Goal: Task Accomplishment & Management: Manage account settings

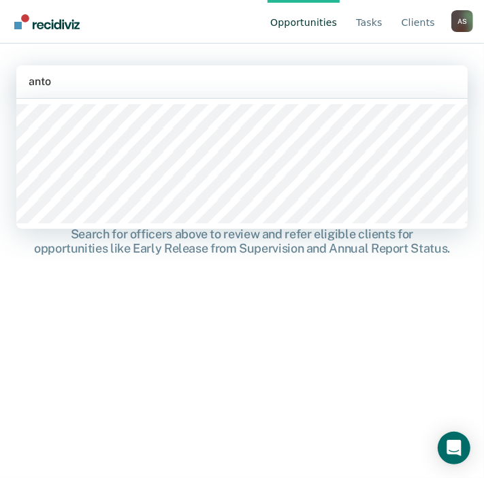
type input "[PERSON_NAME]"
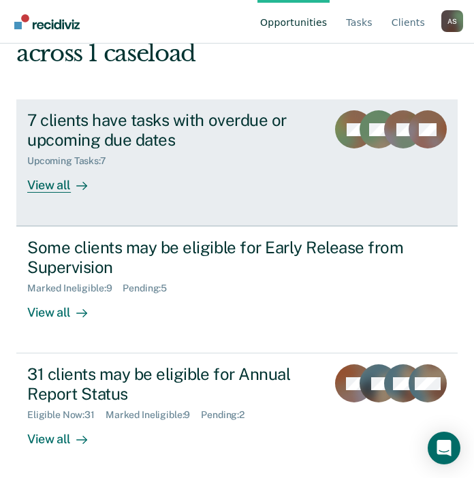
scroll to position [133, 0]
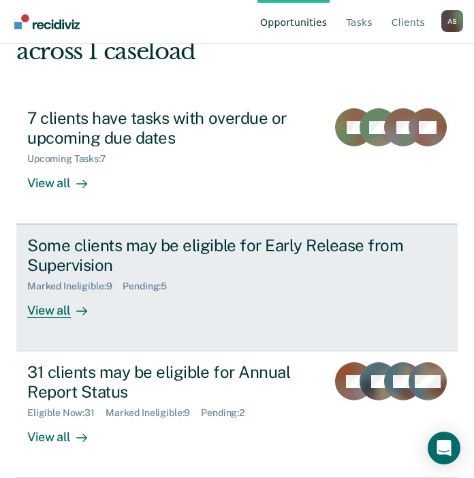
click at [181, 311] on div "Some clients may be eligible for Early Release from Supervision Marked Ineligib…" at bounding box center [236, 277] width 419 height 82
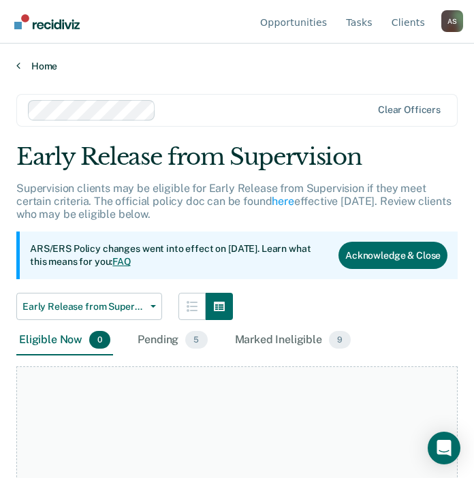
click at [25, 65] on link "Home" at bounding box center [236, 66] width 441 height 12
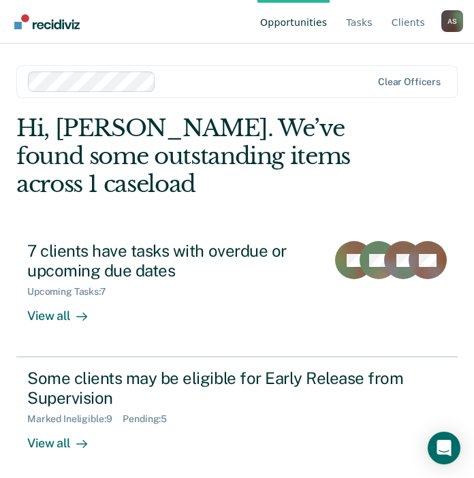
scroll to position [133, 0]
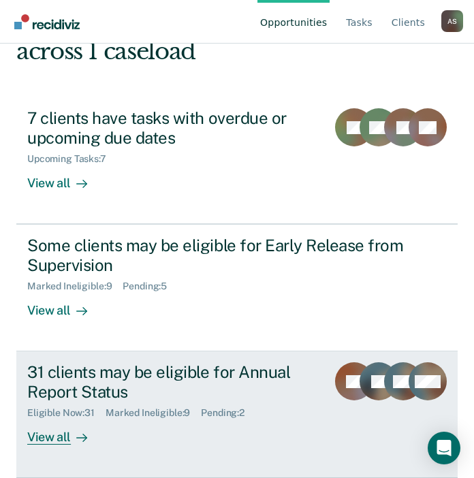
click at [123, 387] on div "31 clients may be eligible for Annual Report Status" at bounding box center [171, 381] width 289 height 39
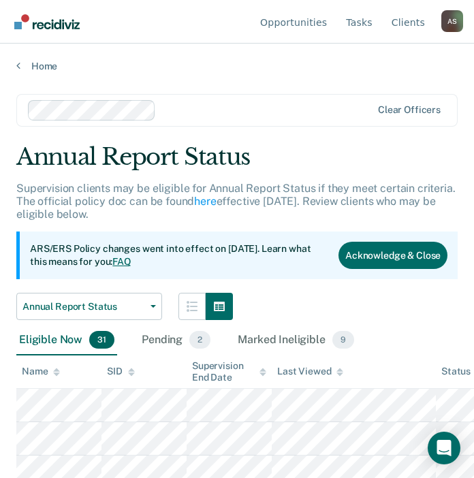
click at [57, 374] on icon at bounding box center [56, 374] width 7 height 3
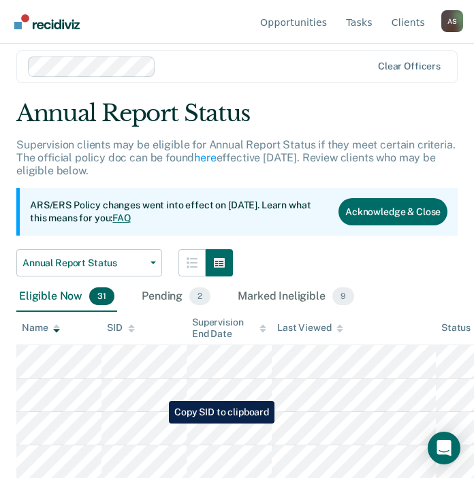
scroll to position [68, 0]
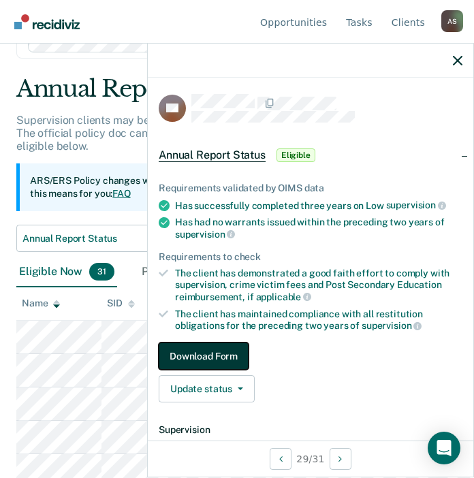
click at [182, 359] on button "Download Form" at bounding box center [204, 355] width 90 height 27
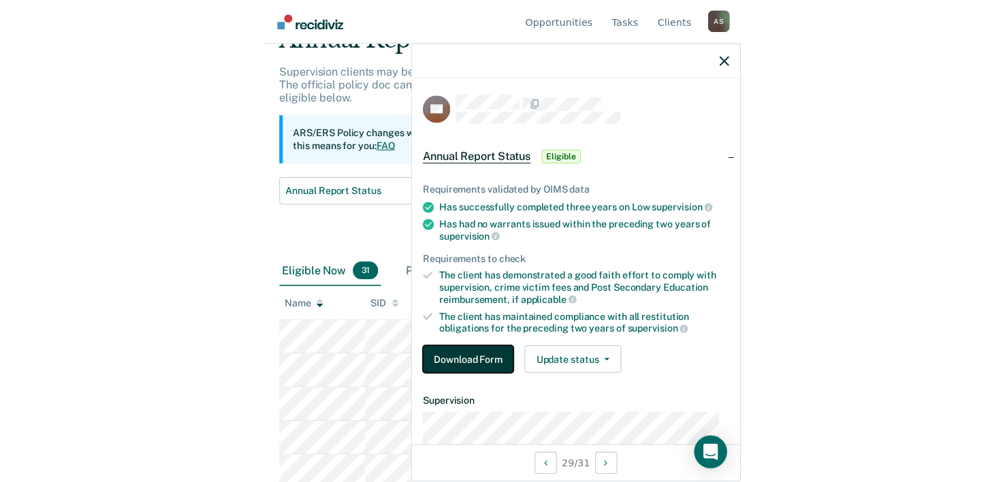
scroll to position [0, 0]
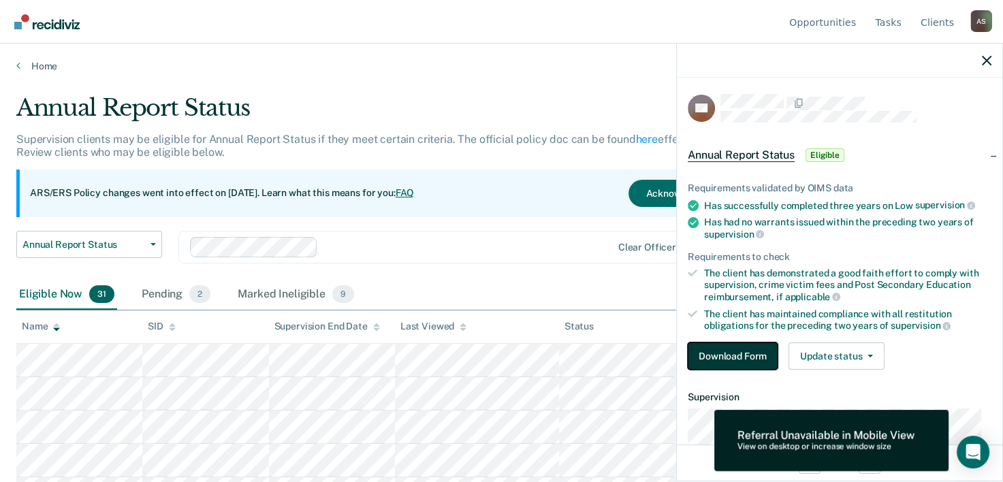
click at [483, 355] on button "Download Form" at bounding box center [733, 355] width 90 height 27
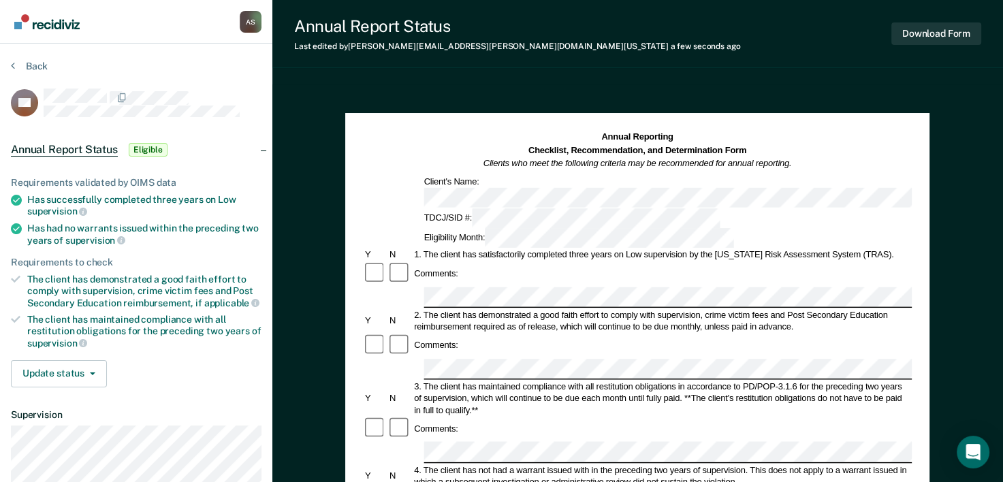
click at [470, 417] on div "Comments:" at bounding box center [637, 429] width 549 height 25
click at [474, 417] on div "Comments:" at bounding box center [637, 429] width 549 height 25
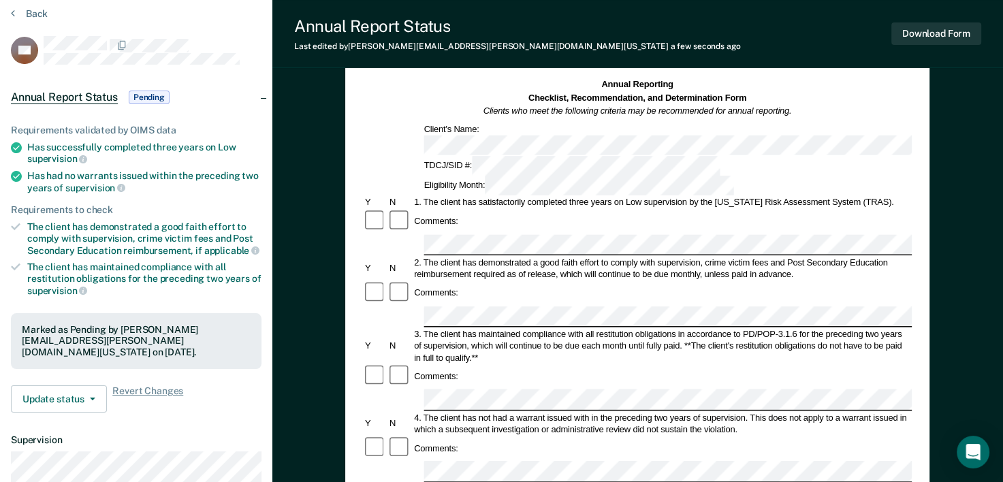
scroll to position [136, 0]
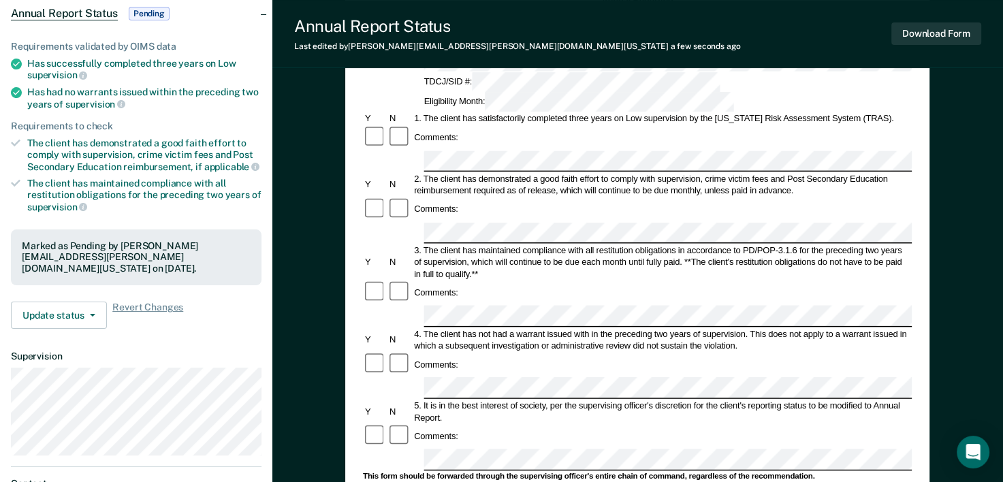
click at [483, 353] on div "Comments:" at bounding box center [637, 365] width 549 height 25
click at [389, 424] on div at bounding box center [399, 436] width 25 height 25
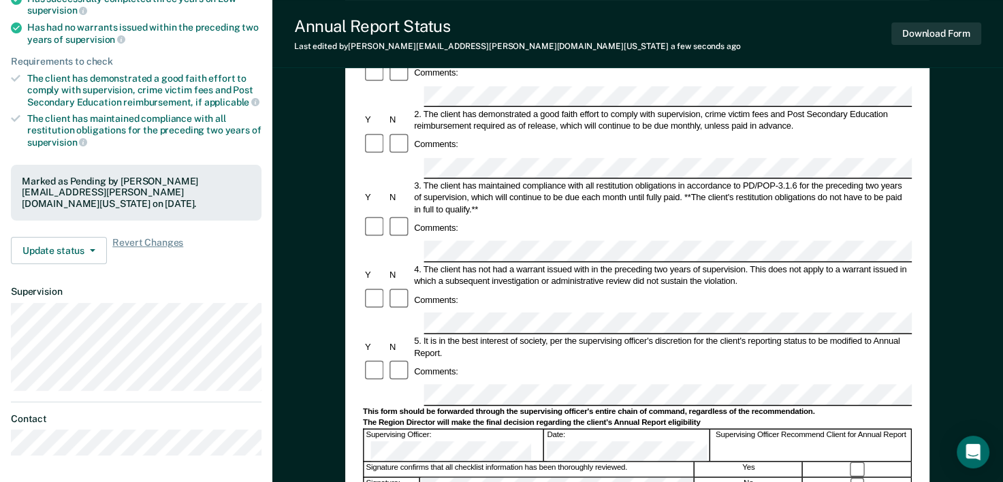
scroll to position [204, 0]
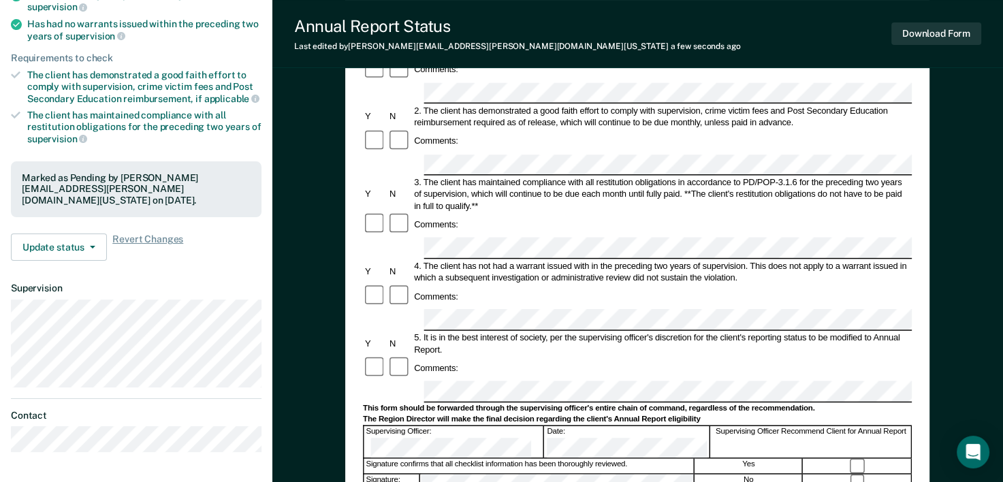
click at [436, 309] on form "Annual Reporting Checklist, Recommendation, and Determination Form Clients who …" at bounding box center [637, 379] width 549 height 907
drag, startPoint x: 436, startPoint y: 309, endPoint x: 417, endPoint y: 283, distance: 32.5
click at [417, 381] on div at bounding box center [637, 391] width 549 height 21
click at [483, 266] on form "Annual Reporting Checklist, Recommendation, and Determination Form Clients who …" at bounding box center [637, 379] width 549 height 907
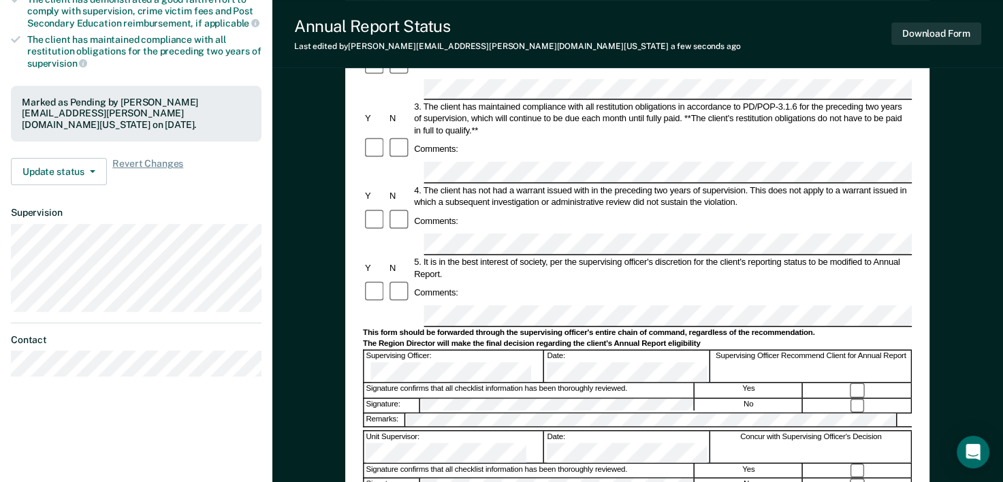
scroll to position [226, 0]
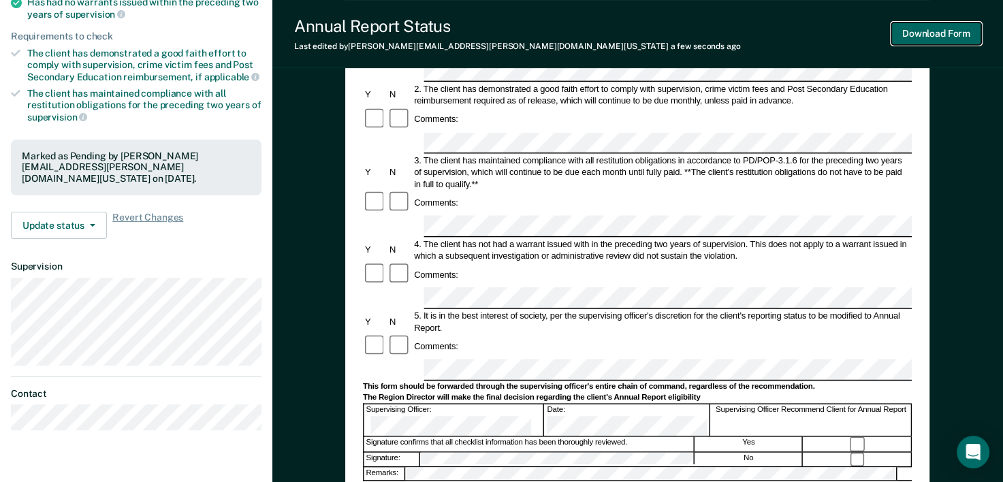
click at [483, 32] on button "Download Form" at bounding box center [936, 33] width 90 height 22
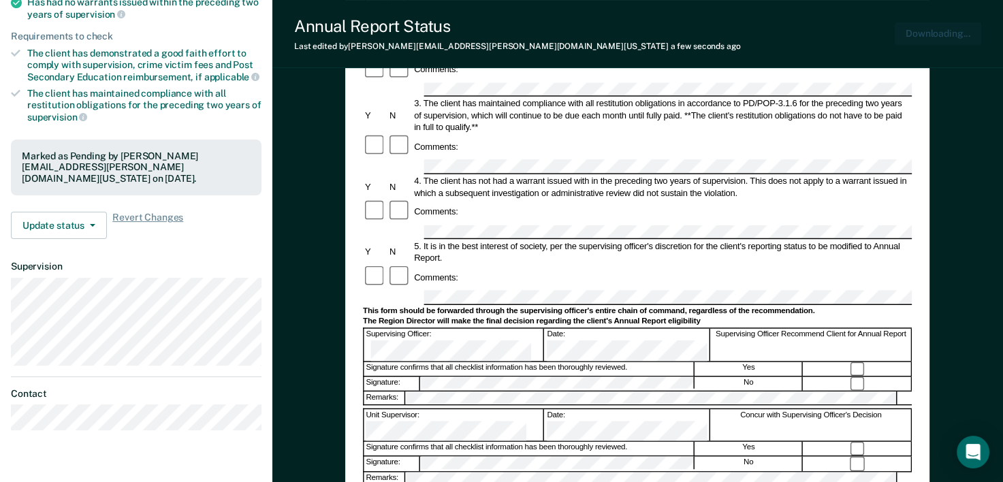
scroll to position [0, 0]
click at [40, 218] on button "Update status" at bounding box center [59, 225] width 96 height 27
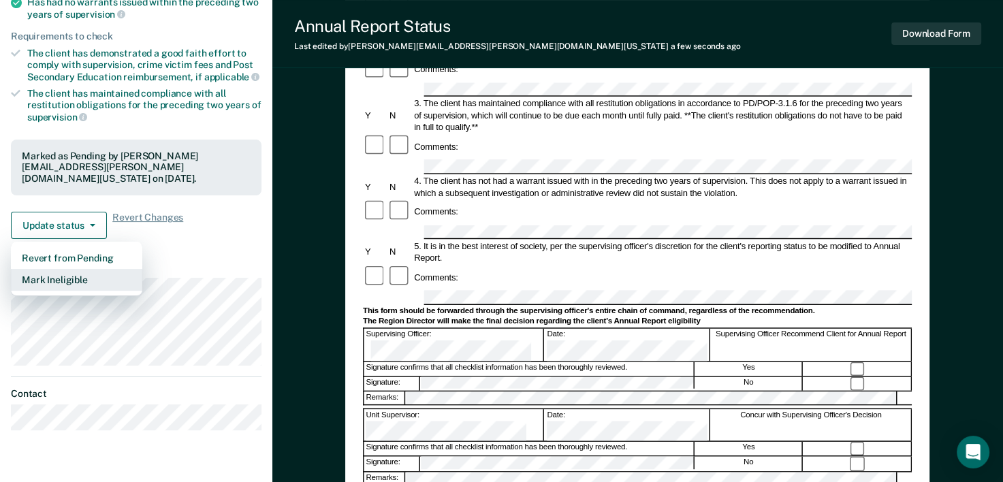
click at [84, 282] on button "Mark Ineligible" at bounding box center [76, 280] width 131 height 22
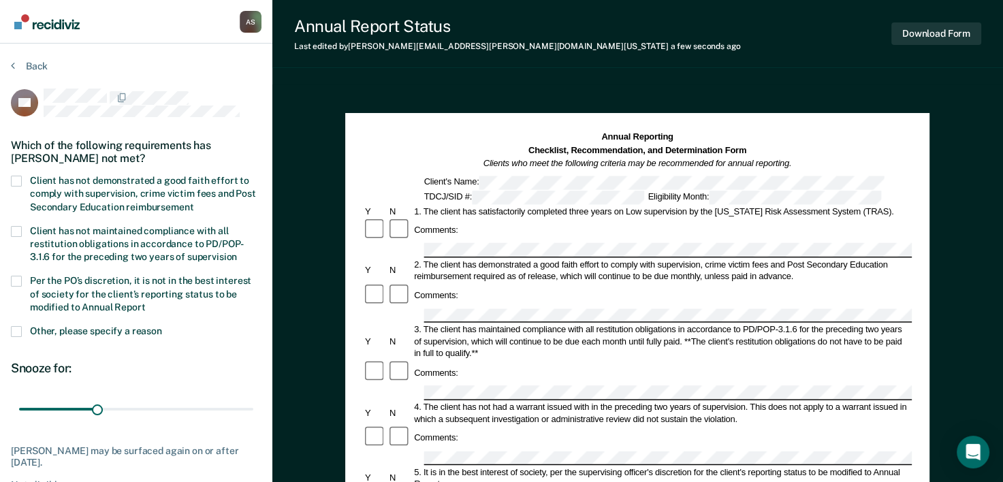
click at [25, 177] on label "Client has not demonstrated a good faith effort to comply with supervision, cri…" at bounding box center [136, 195] width 251 height 39
click at [193, 202] on input "Client has not demonstrated a good faith effort to comply with supervision, cri…" at bounding box center [193, 202] width 0 height 0
click at [10, 283] on section "Back KB Which of the following requirements has [PERSON_NAME] not met? Client h…" at bounding box center [136, 299] width 272 height 511
click at [12, 282] on section "Back KB Which of the following requirements has [PERSON_NAME] not met? Client h…" at bounding box center [136, 299] width 272 height 511
click at [16, 280] on span at bounding box center [16, 281] width 11 height 11
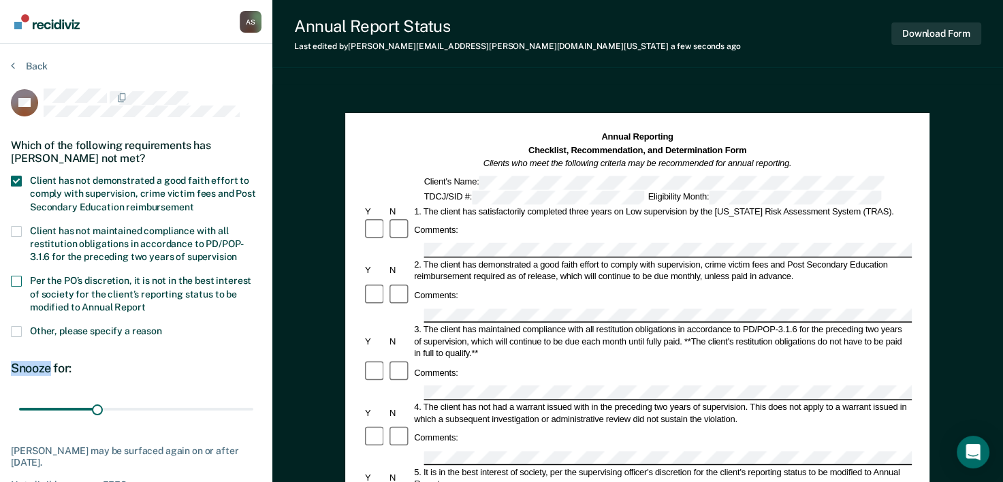
click at [146, 302] on input "Per the PO’s discretion, it is not in the best interest of society for the clie…" at bounding box center [146, 302] width 0 height 0
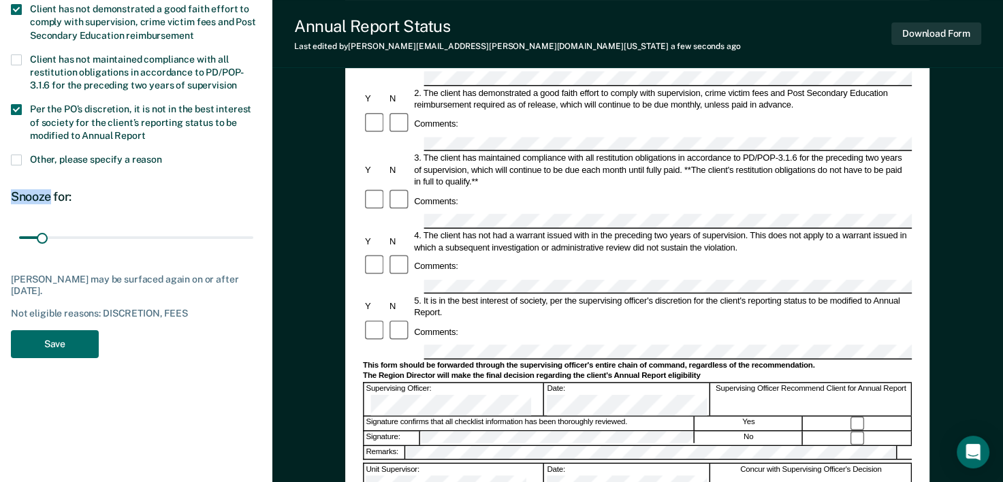
scroll to position [204, 0]
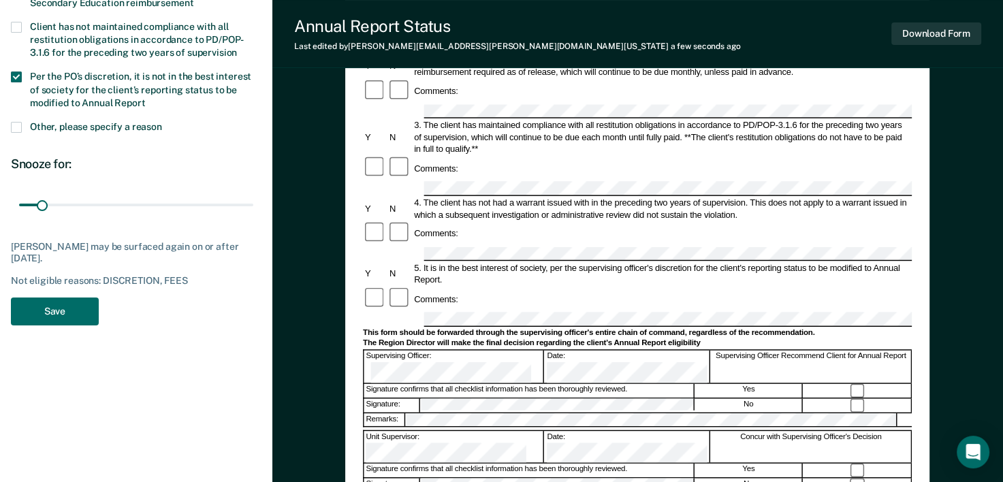
click at [110, 260] on div "[PERSON_NAME] may be surfaced again on or after [DATE]." at bounding box center [136, 252] width 251 height 23
click at [62, 310] on button "Save" at bounding box center [55, 311] width 88 height 28
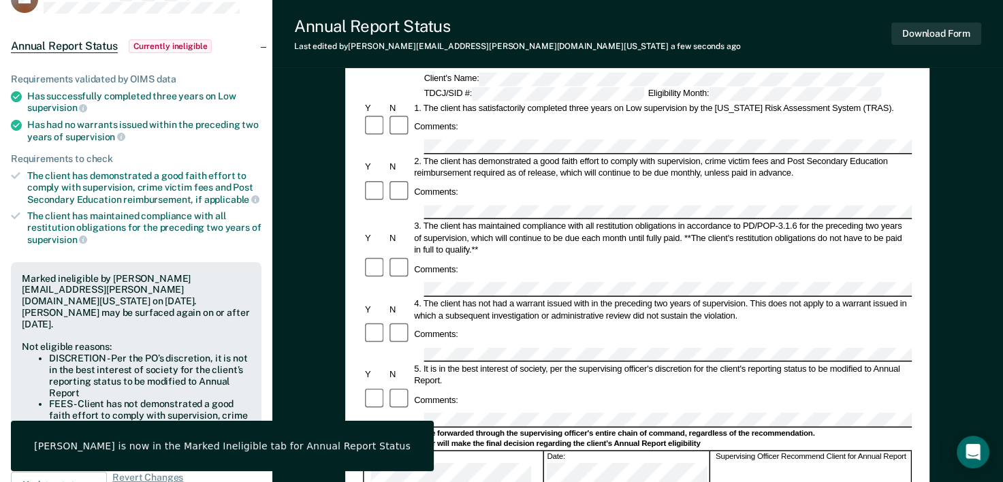
scroll to position [0, 0]
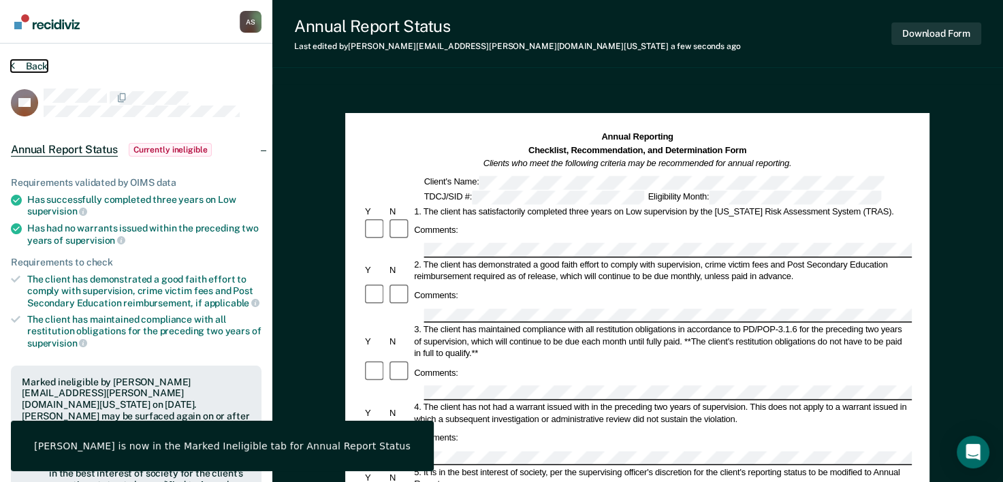
click at [28, 63] on button "Back" at bounding box center [29, 66] width 37 height 12
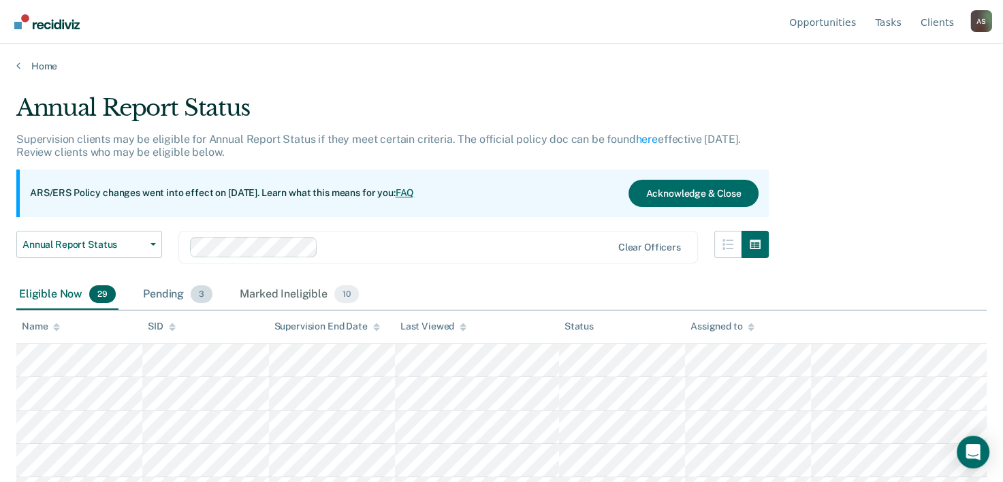
click at [176, 300] on div "Pending 3" at bounding box center [177, 295] width 75 height 30
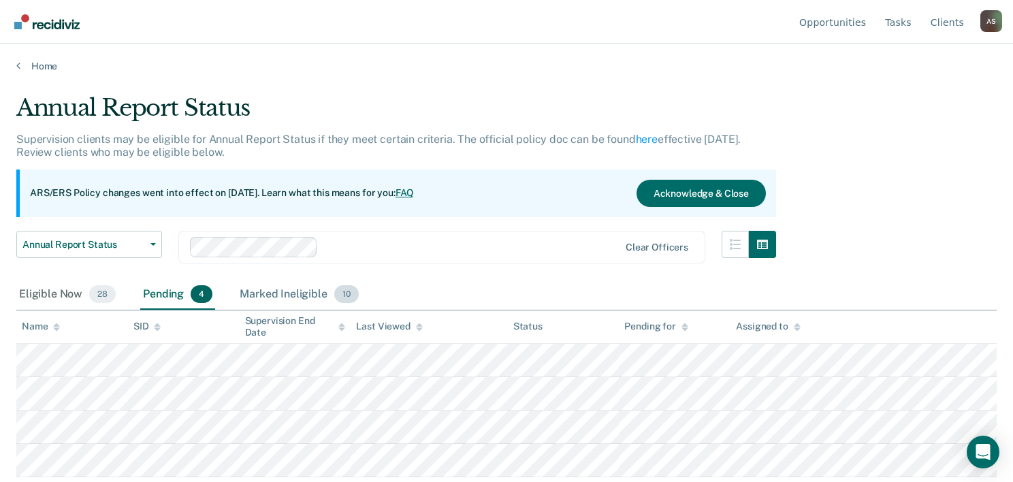
click at [262, 305] on div "Marked Ineligible 10" at bounding box center [299, 295] width 124 height 30
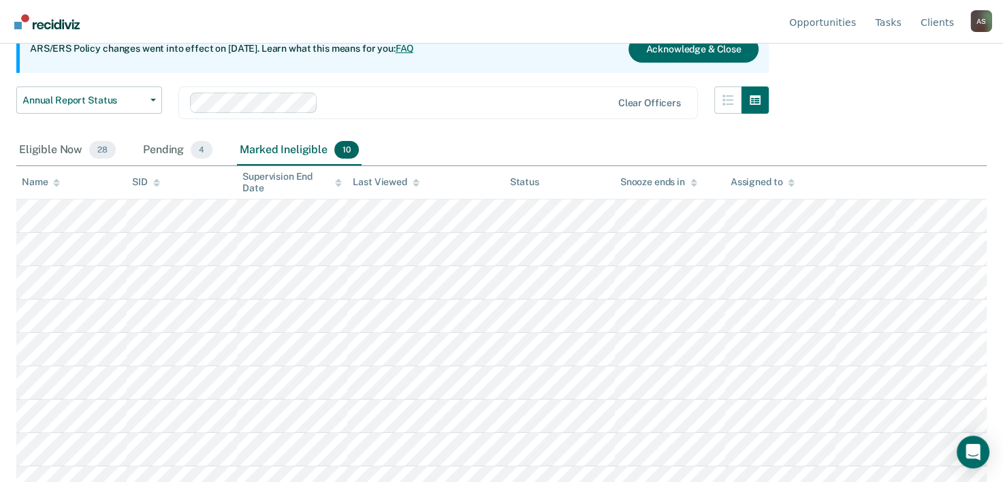
scroll to position [193, 0]
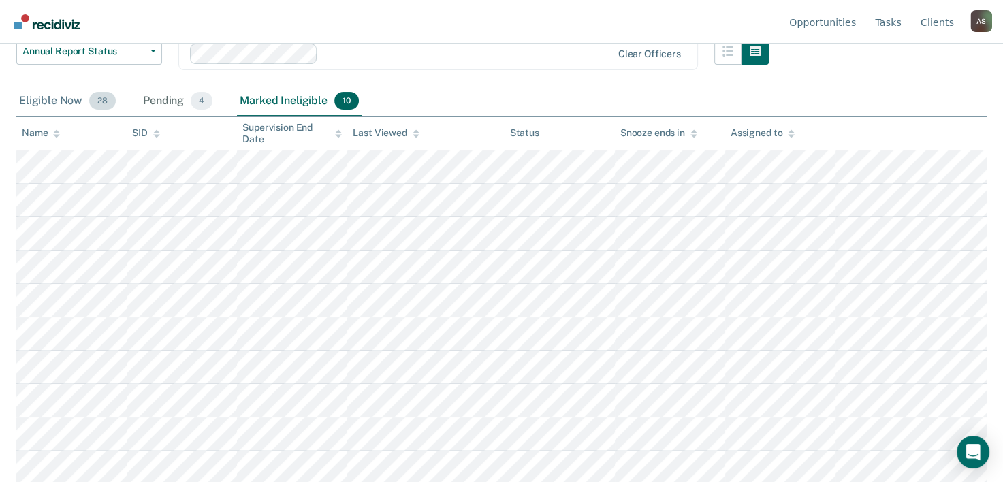
click at [95, 104] on span "28" at bounding box center [102, 101] width 27 height 18
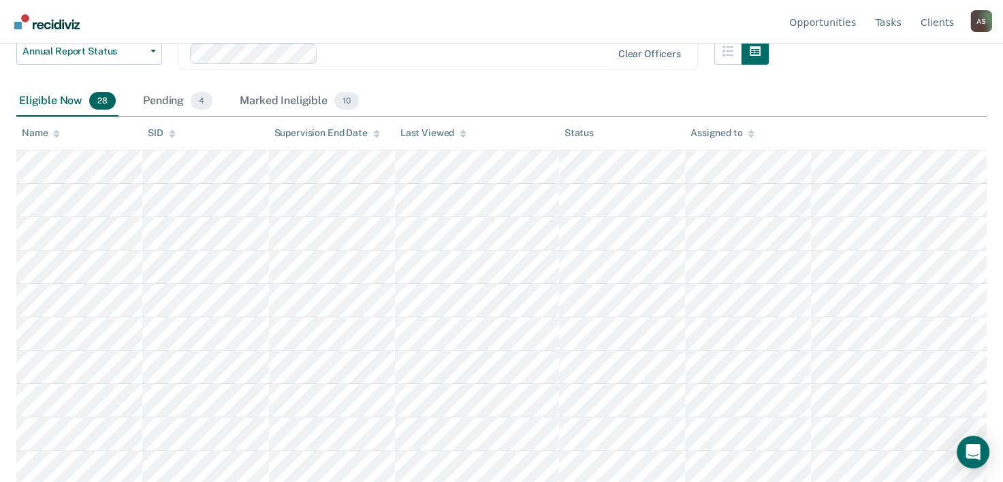
click at [54, 132] on icon at bounding box center [56, 133] width 7 height 9
click at [57, 130] on icon at bounding box center [56, 131] width 7 height 3
click at [293, 101] on div "Marked Ineligible 10" at bounding box center [299, 101] width 124 height 30
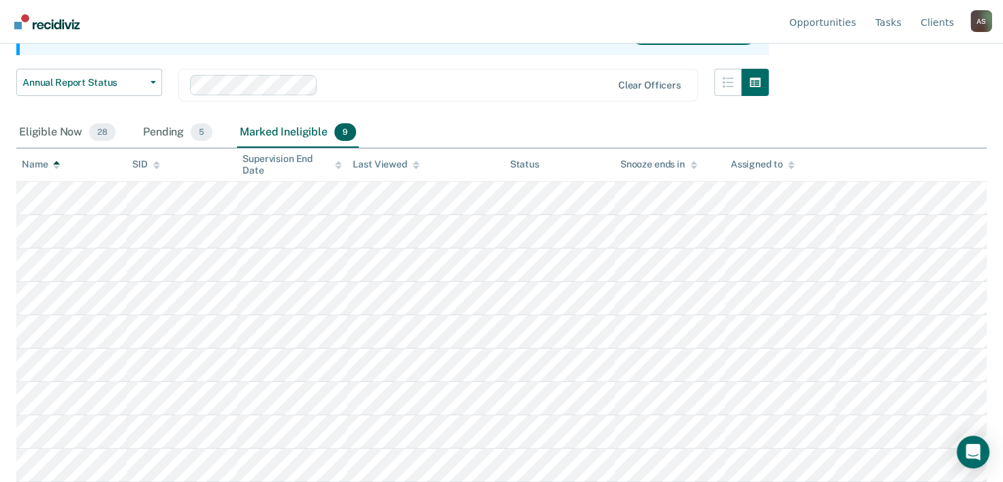
scroll to position [161, 0]
click at [189, 142] on div "Pending 4" at bounding box center [177, 134] width 75 height 30
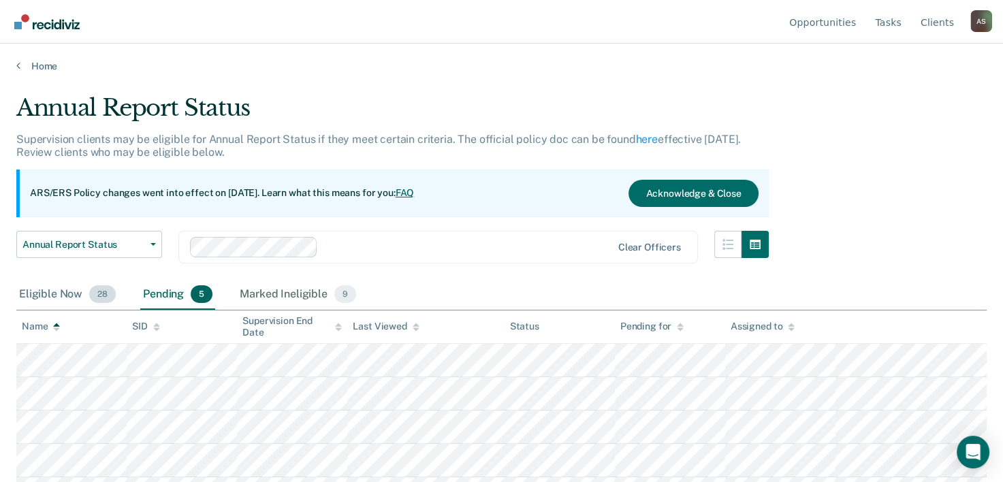
click at [74, 292] on div "Eligible Now 28" at bounding box center [67, 295] width 102 height 30
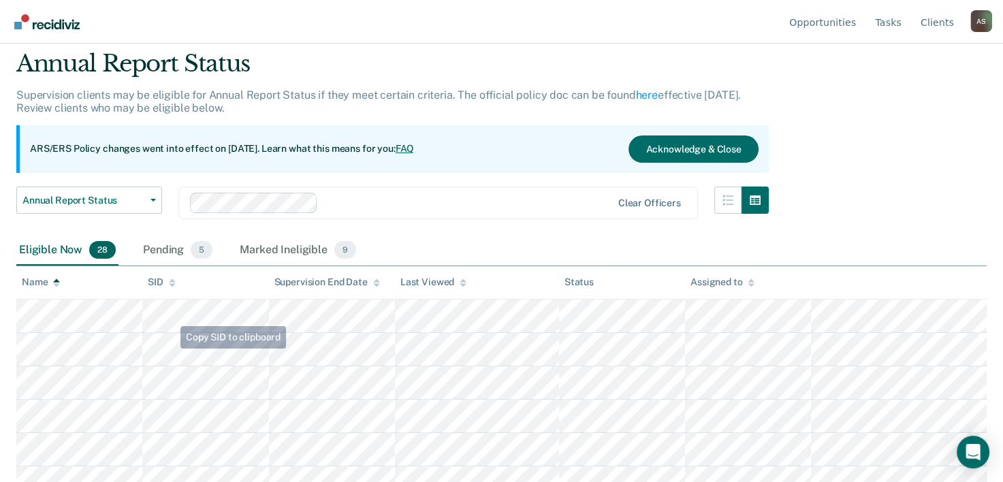
scroll to position [68, 0]
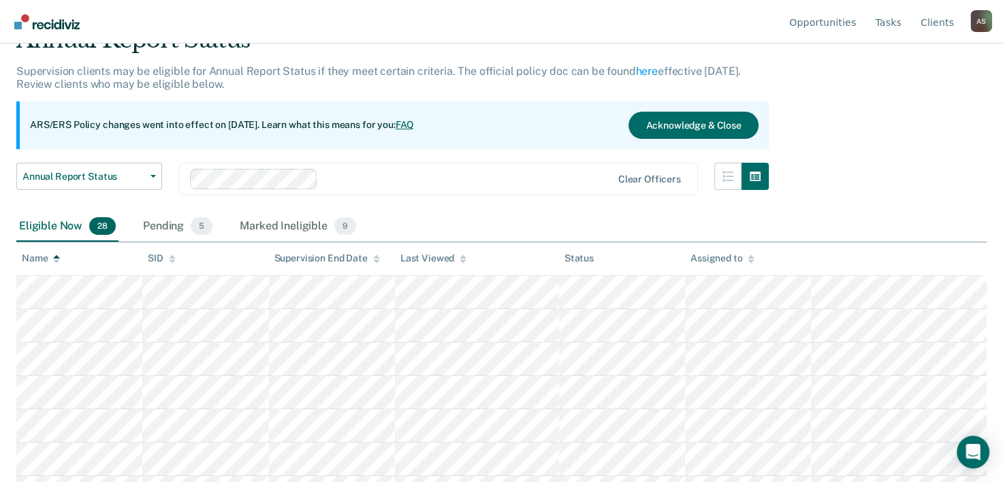
click at [63, 258] on th "Name" at bounding box center [79, 258] width 126 height 33
click at [58, 260] on icon at bounding box center [56, 260] width 7 height 3
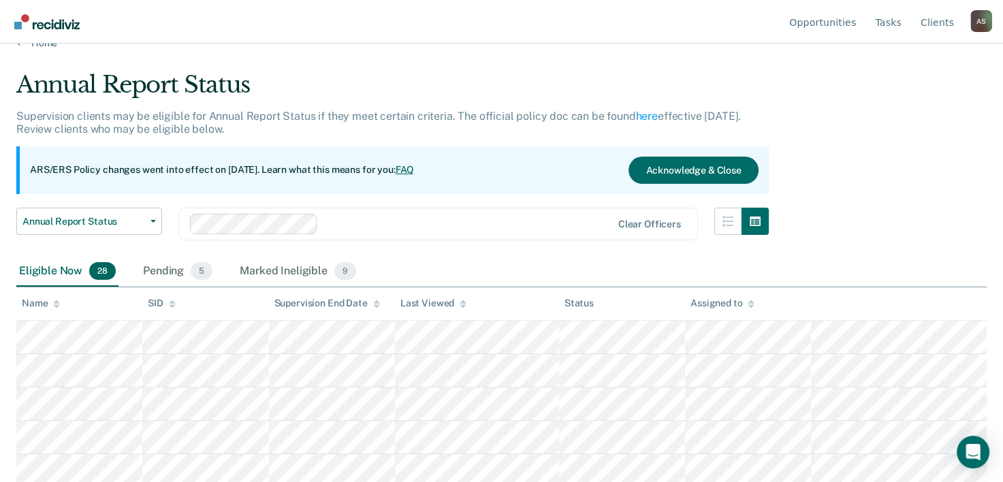
scroll to position [0, 0]
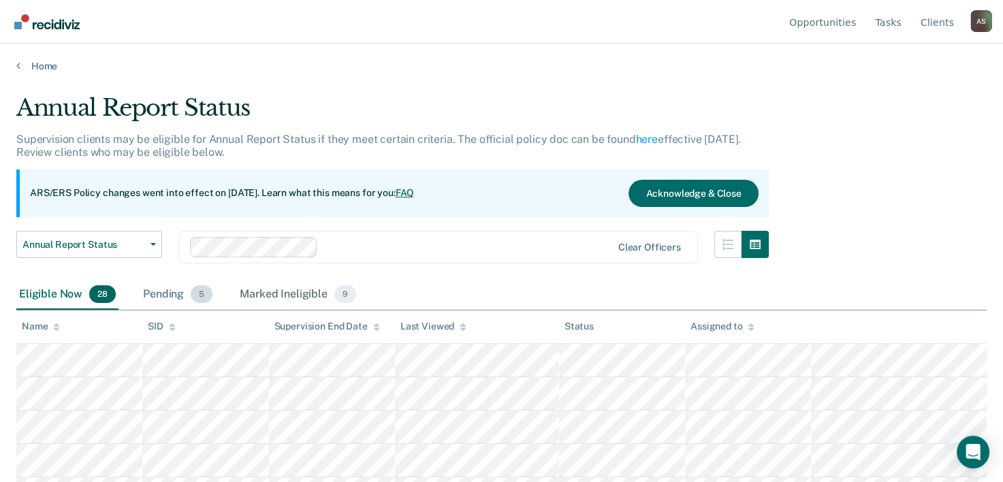
click at [188, 293] on div "Pending 5" at bounding box center [177, 295] width 75 height 30
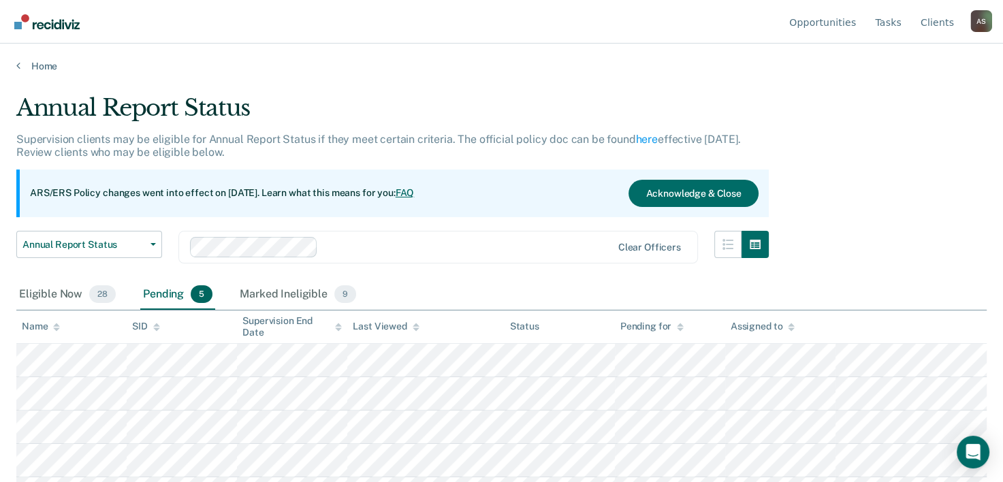
scroll to position [27, 0]
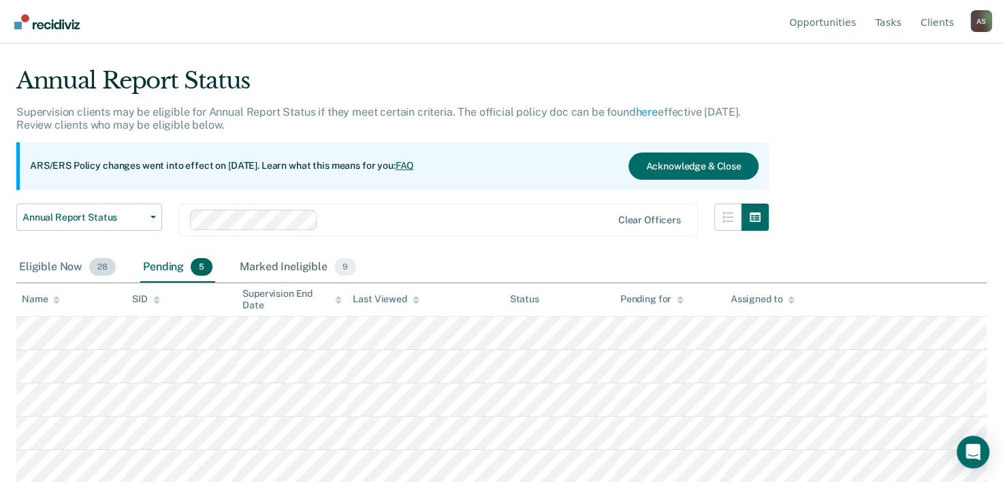
click at [44, 255] on div "Eligible Now 28" at bounding box center [67, 268] width 102 height 30
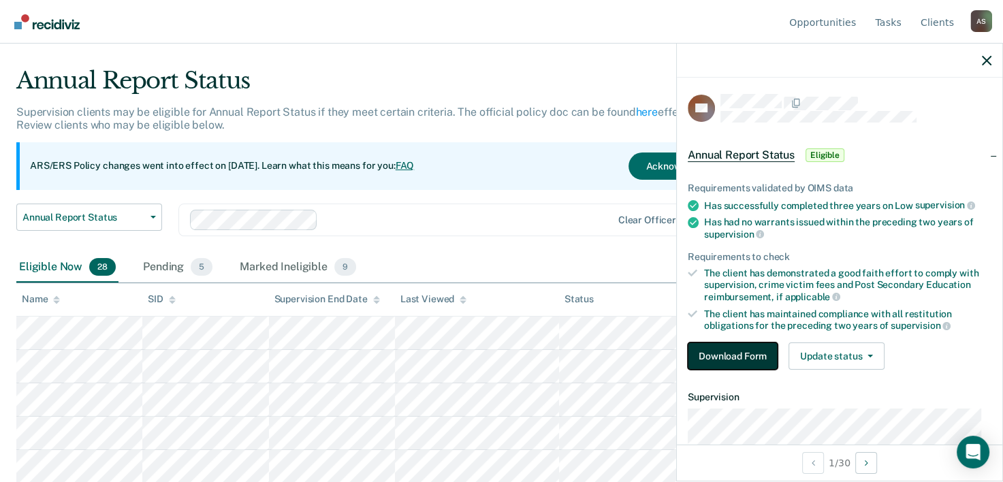
click at [483, 349] on button "Download Form" at bounding box center [733, 355] width 90 height 27
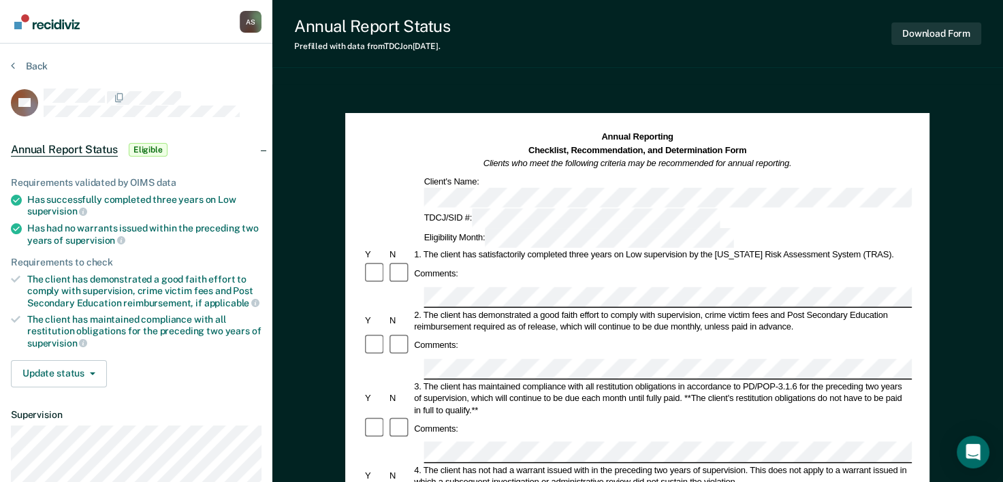
click at [483, 309] on div "2. The client has demonstrated a good faith effort to comply with supervision, …" at bounding box center [663, 321] width 500 height 24
click at [483, 334] on div "Comments:" at bounding box center [637, 346] width 549 height 25
click at [483, 417] on div "Comments:" at bounding box center [637, 429] width 549 height 25
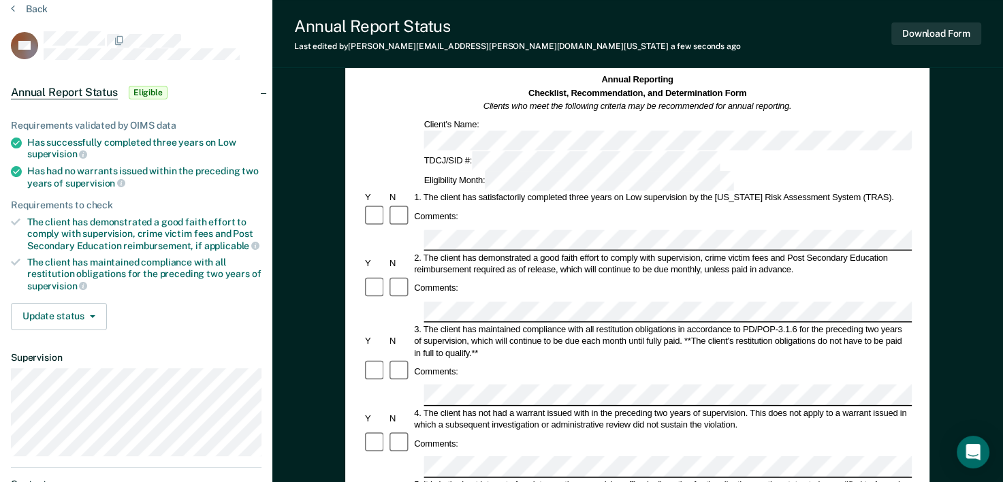
scroll to position [136, 0]
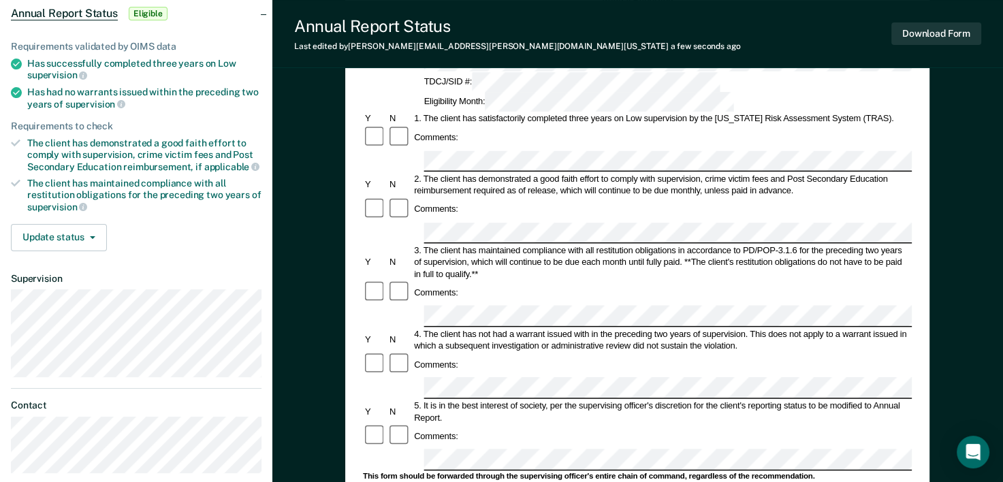
click at [419, 336] on form "Annual Reporting Checklist, Recommendation, and Determination Form Clients who …" at bounding box center [637, 448] width 549 height 907
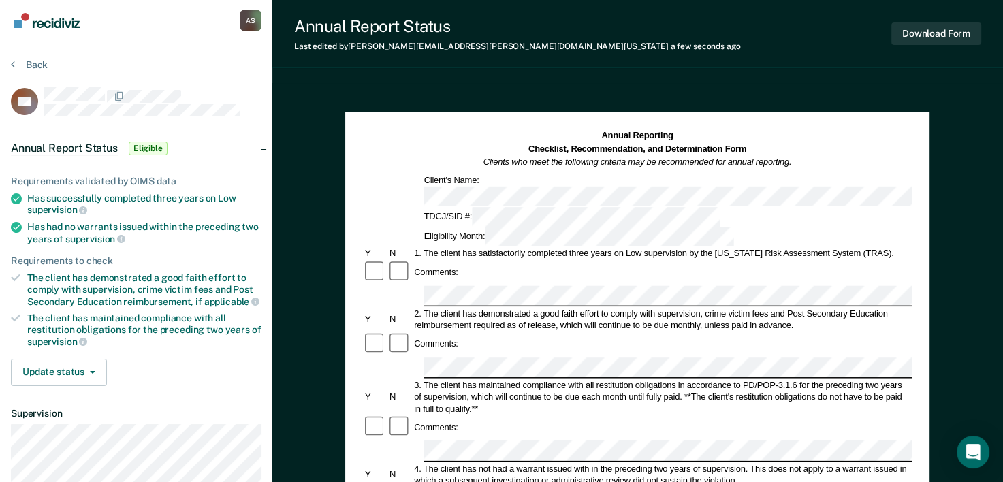
scroll to position [0, 0]
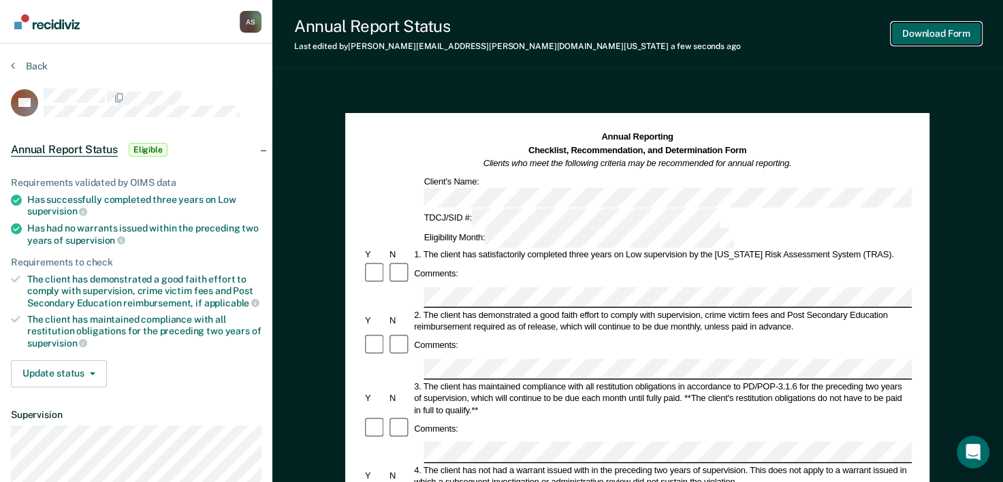
click at [483, 41] on button "Download Form" at bounding box center [936, 33] width 90 height 22
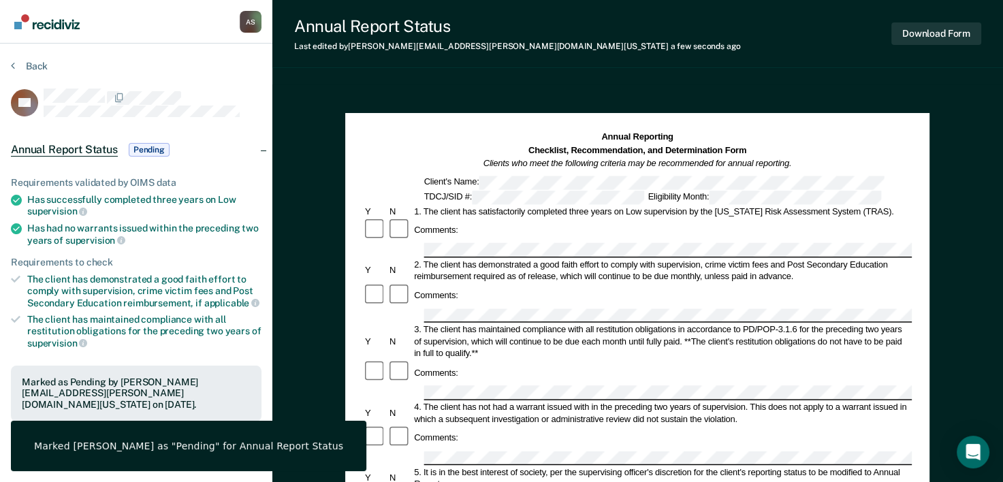
click at [25, 74] on div "Back" at bounding box center [136, 74] width 251 height 29
click at [35, 65] on button "Back" at bounding box center [29, 66] width 37 height 12
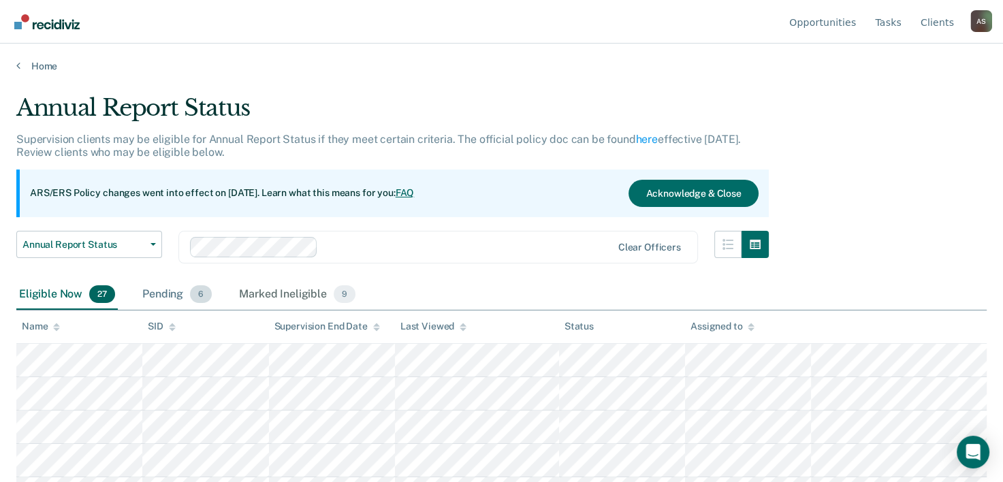
click at [167, 300] on div "Pending 6" at bounding box center [177, 295] width 75 height 30
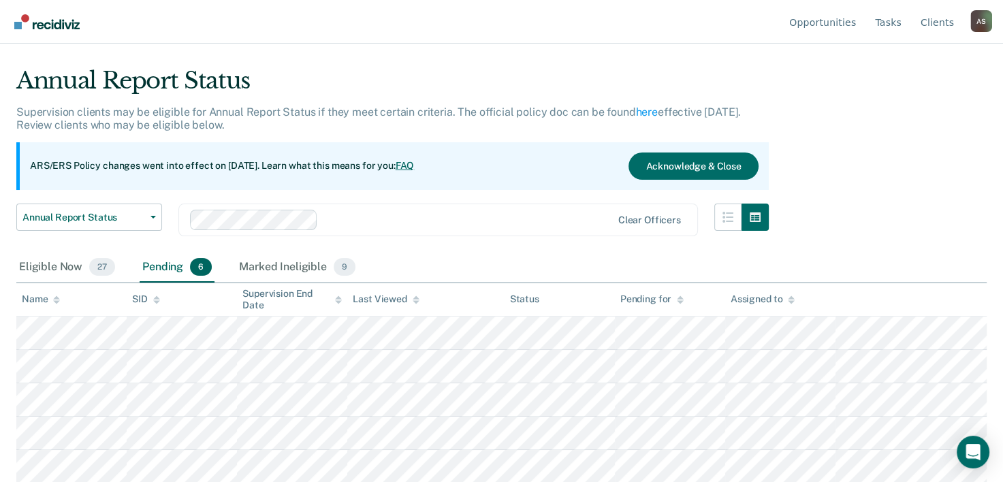
scroll to position [60, 0]
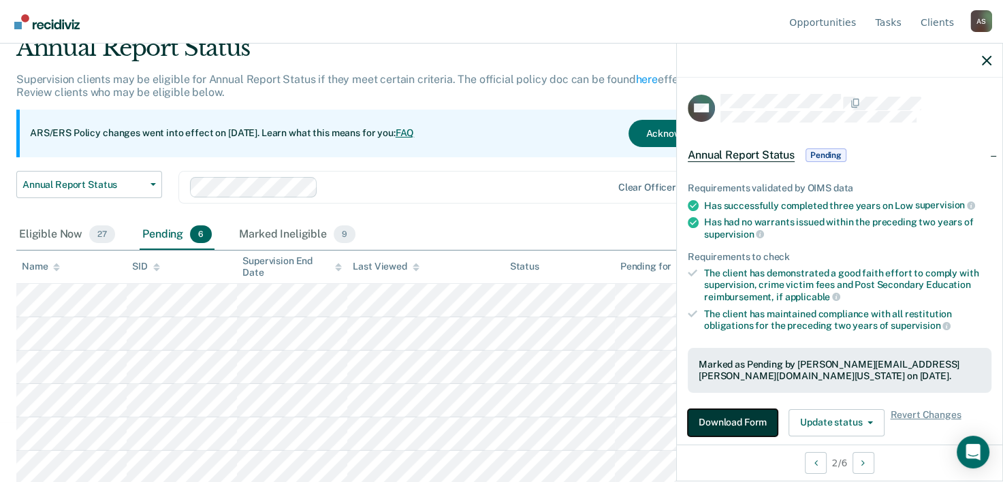
click at [483, 411] on button "Download Form" at bounding box center [733, 422] width 90 height 27
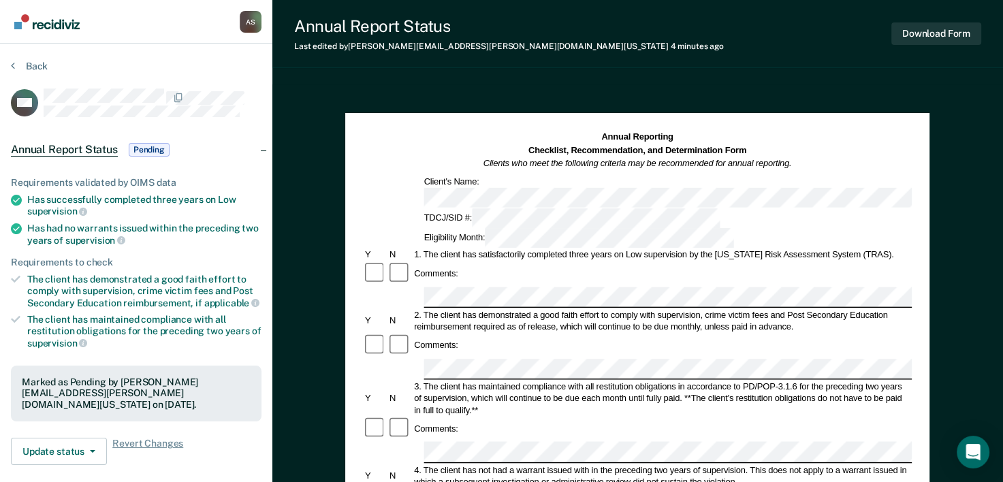
click at [16, 72] on div "Back" at bounding box center [136, 74] width 251 height 29
click at [25, 63] on button "Back" at bounding box center [29, 66] width 37 height 12
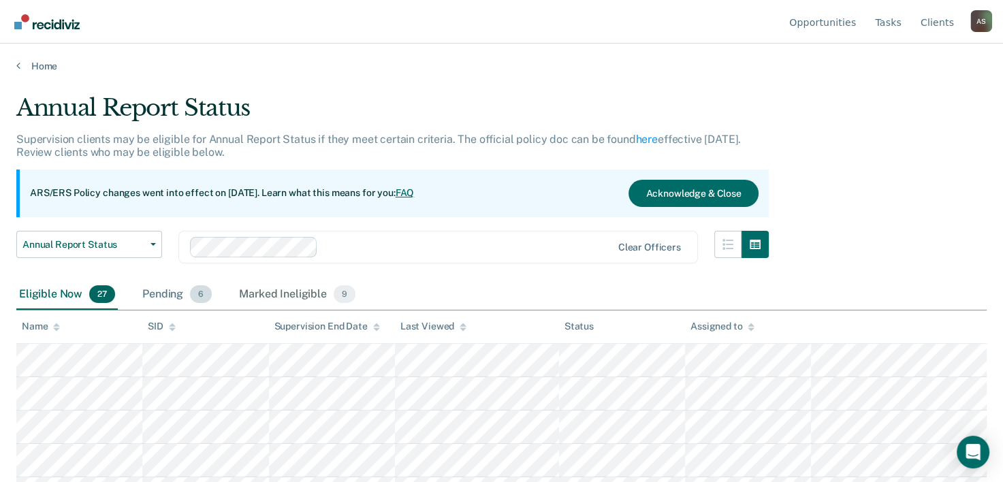
click at [176, 294] on div "Pending 6" at bounding box center [177, 295] width 75 height 30
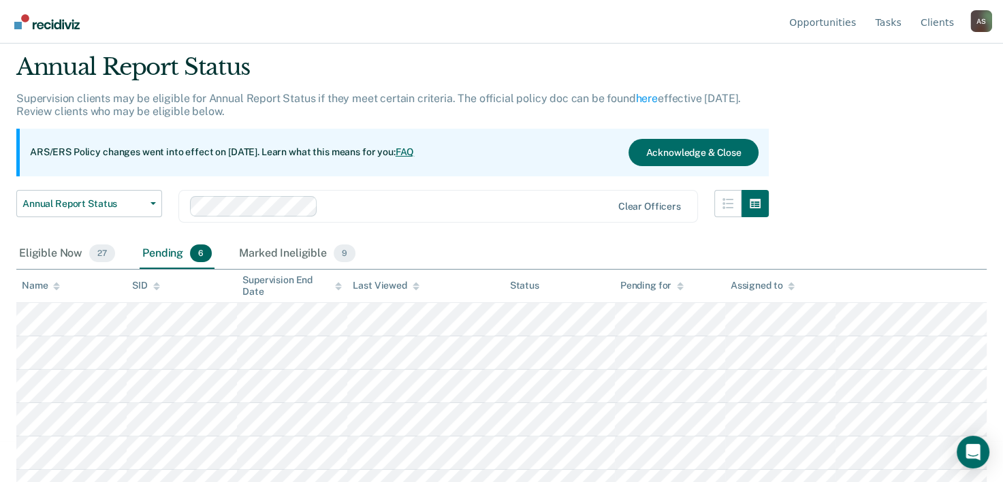
scroll to position [60, 0]
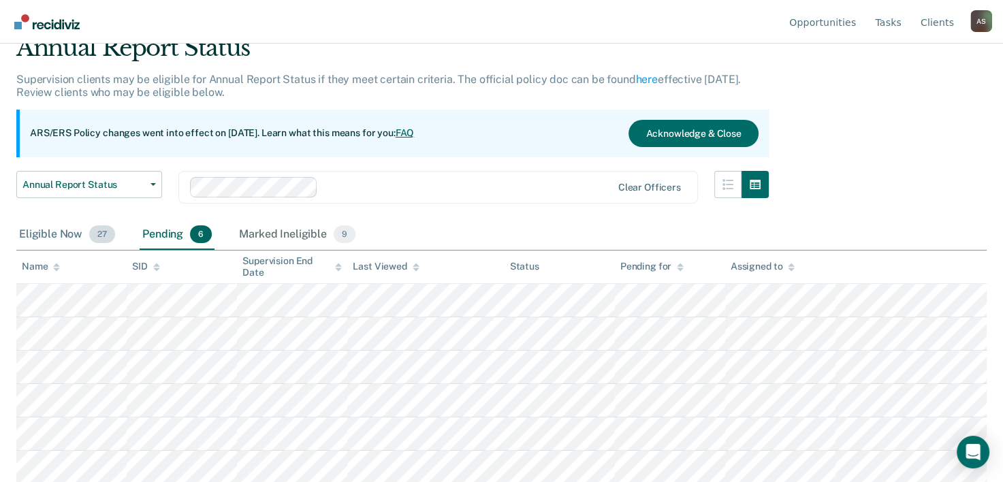
click at [61, 232] on div "Eligible Now 27" at bounding box center [66, 235] width 101 height 30
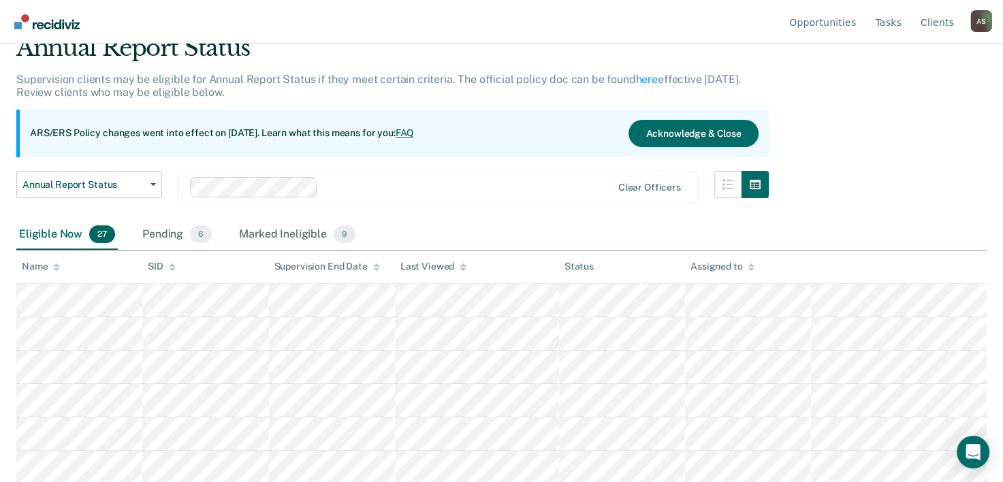
click at [54, 259] on th "Name" at bounding box center [79, 267] width 126 height 33
click at [54, 268] on icon at bounding box center [56, 269] width 7 height 3
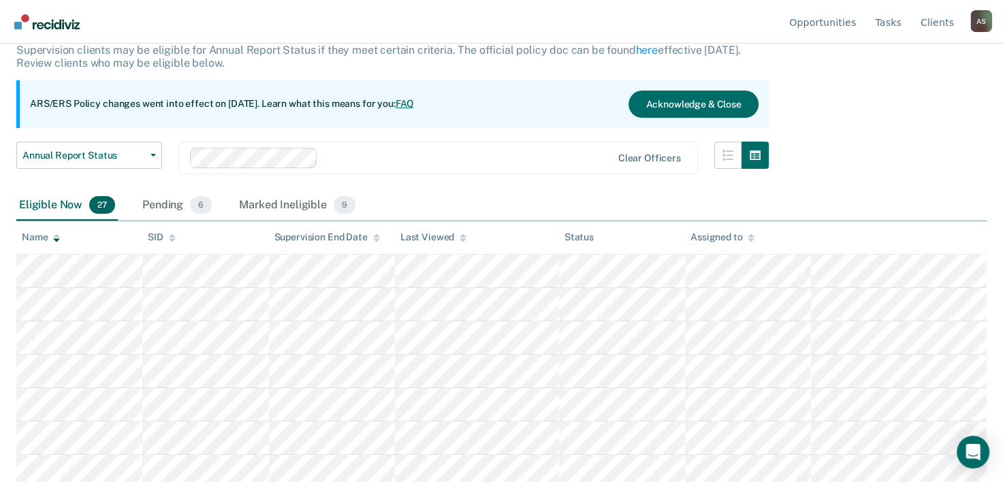
scroll to position [68, 0]
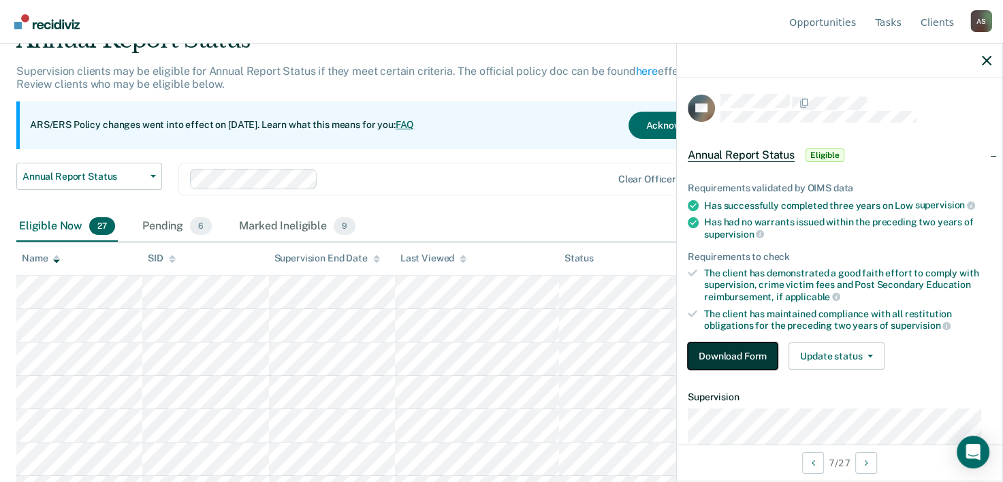
click at [483, 349] on button "Download Form" at bounding box center [733, 355] width 90 height 27
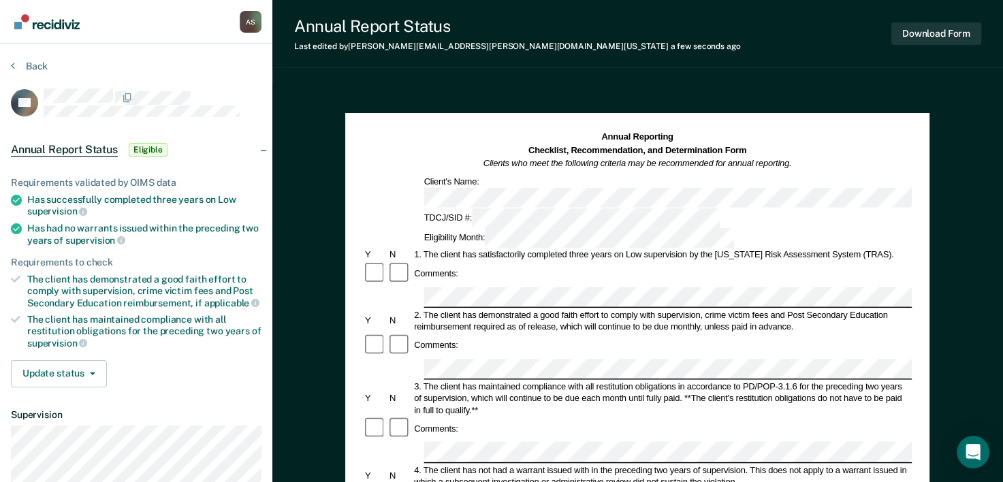
click at [385, 334] on div at bounding box center [375, 346] width 25 height 25
click at [483, 464] on div "4. The client has not had a warrant issued with in the preceding two years of s…" at bounding box center [663, 476] width 500 height 24
click at [483, 417] on div "Comments:" at bounding box center [637, 429] width 549 height 25
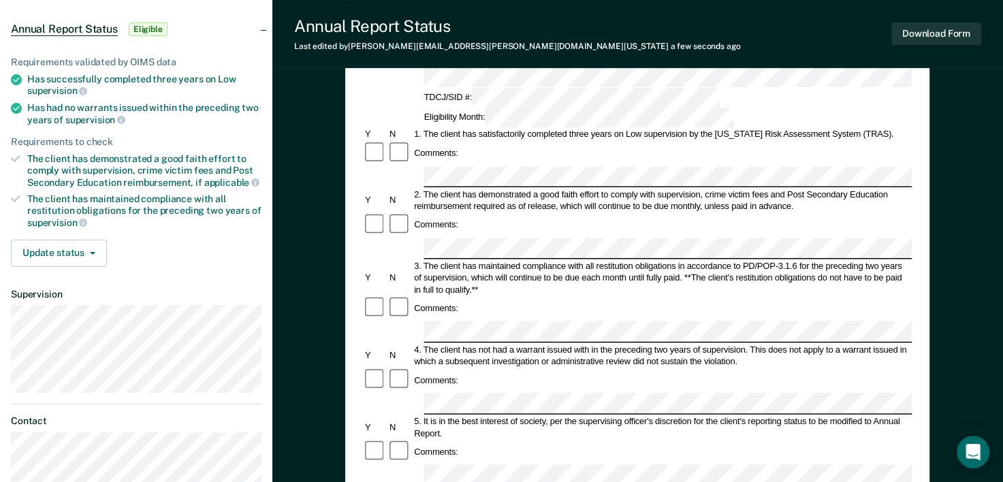
scroll to position [136, 0]
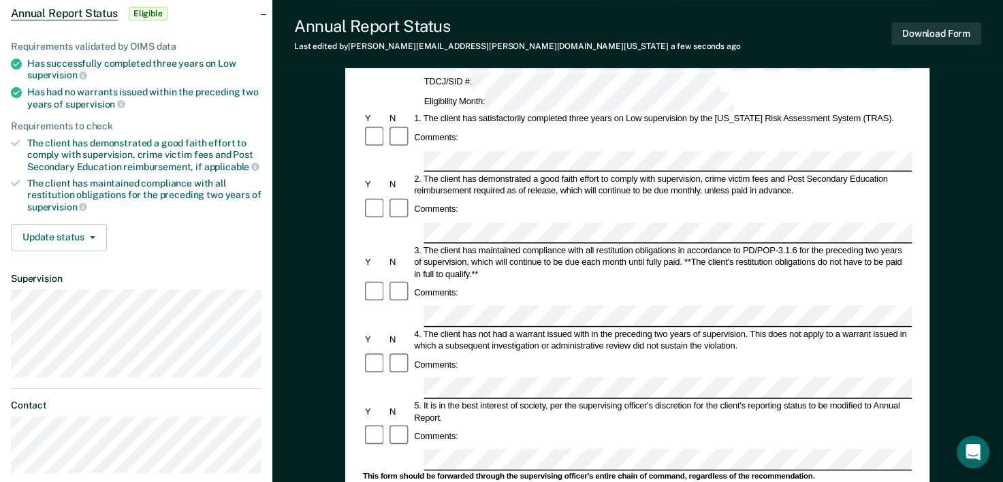
click at [483, 289] on form "Annual Reporting Checklist, Recommendation, and Determination Form Clients who …" at bounding box center [637, 448] width 549 height 907
drag, startPoint x: 442, startPoint y: 253, endPoint x: 745, endPoint y: 253, distance: 302.9
click at [483, 327] on div "4. The client has not had a warrant issued with in the preceding two years of s…" at bounding box center [663, 339] width 500 height 24
copy div "client has not had a warrant issued with in the preceding two years of supervis…"
click at [483, 289] on form "Annual Reporting Checklist, Recommendation, and Determination Form Clients who …" at bounding box center [637, 448] width 549 height 907
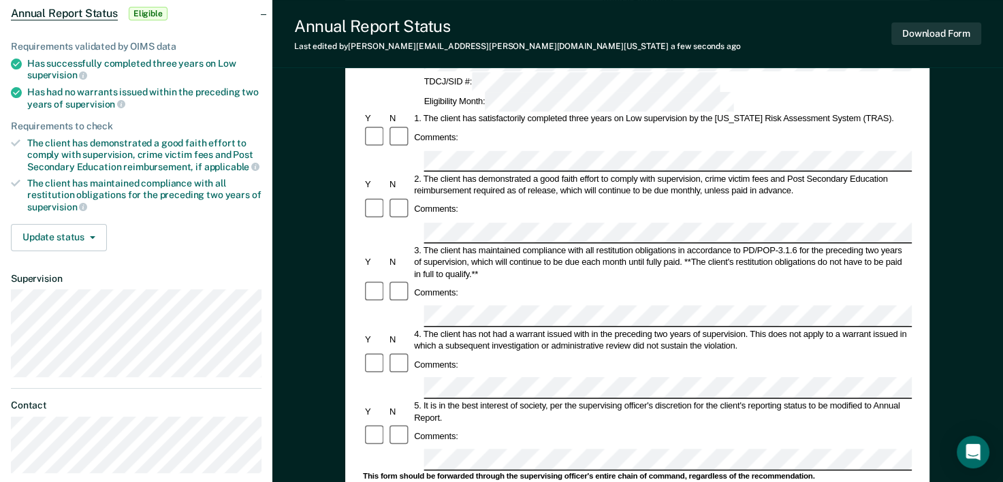
click at [402, 424] on div at bounding box center [399, 436] width 25 height 25
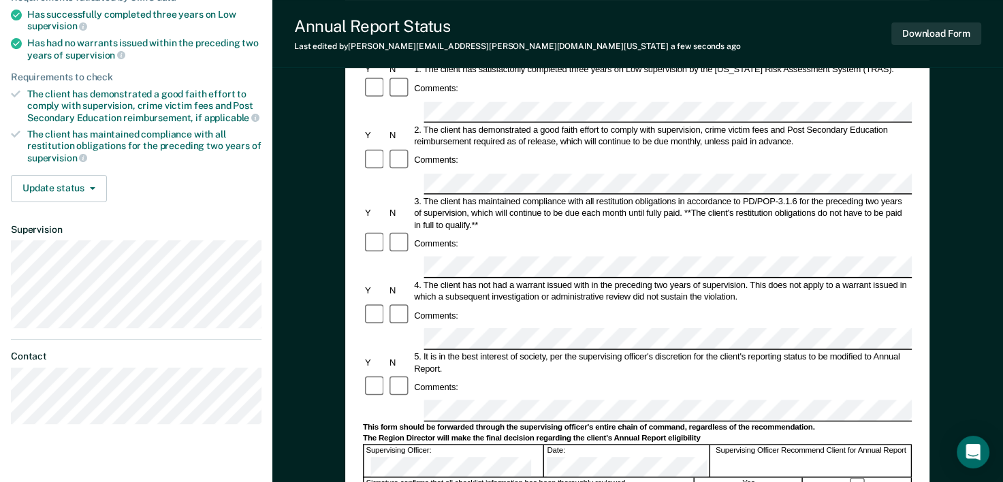
scroll to position [272, 0]
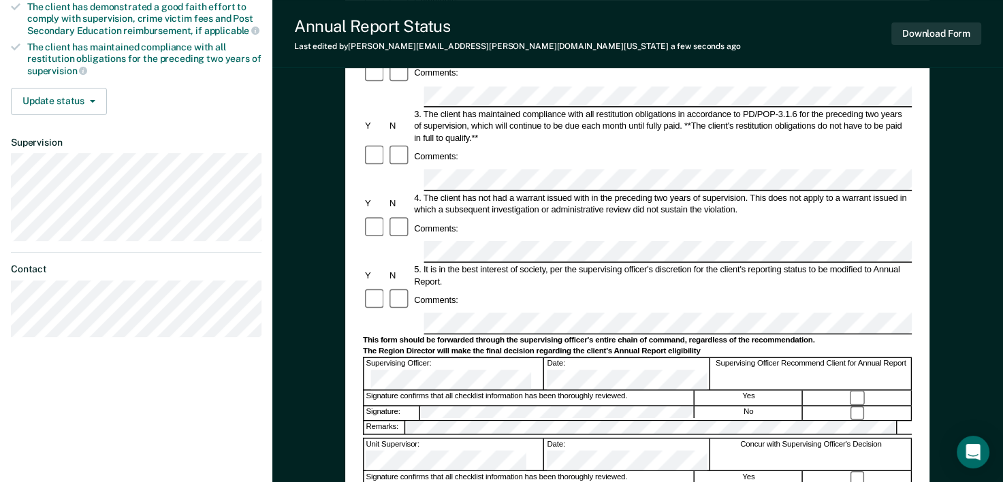
click at [483, 288] on div "Comments:" at bounding box center [637, 300] width 549 height 25
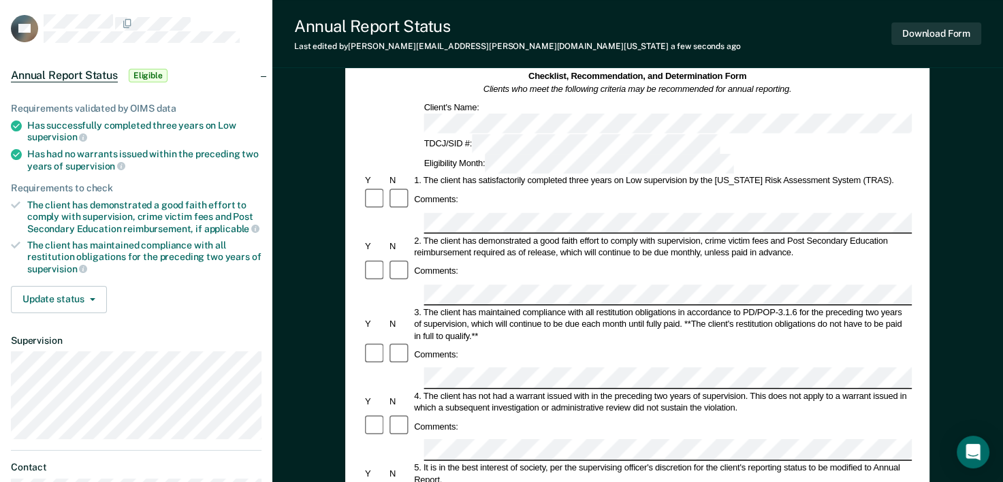
scroll to position [158, 0]
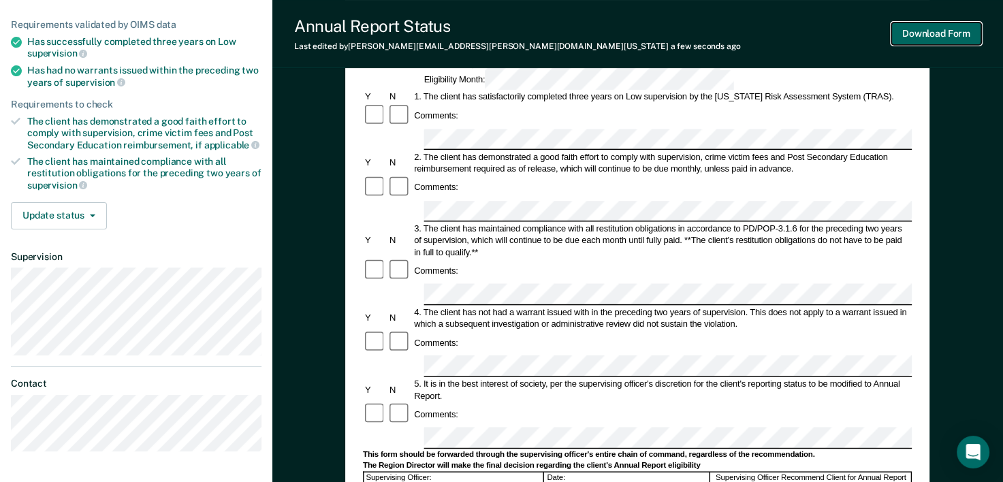
click at [483, 41] on button "Download Form" at bounding box center [936, 33] width 90 height 22
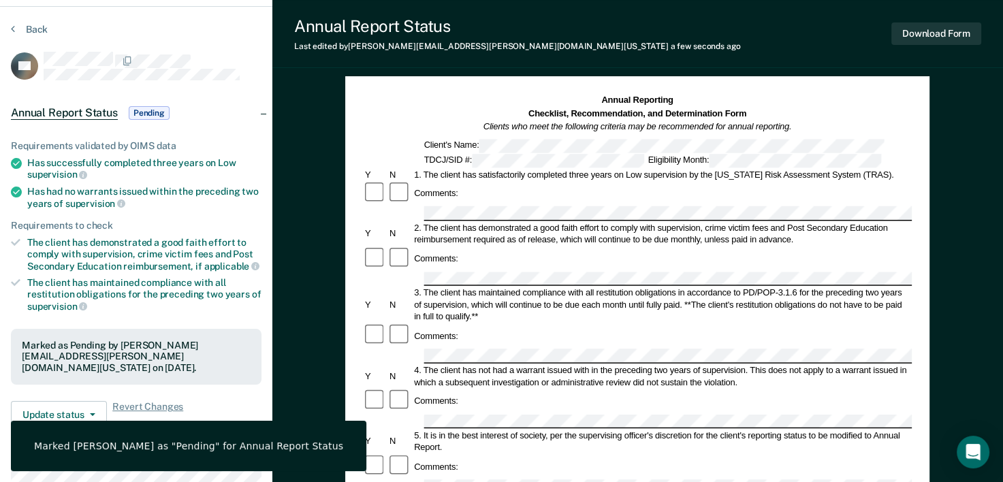
scroll to position [22, 0]
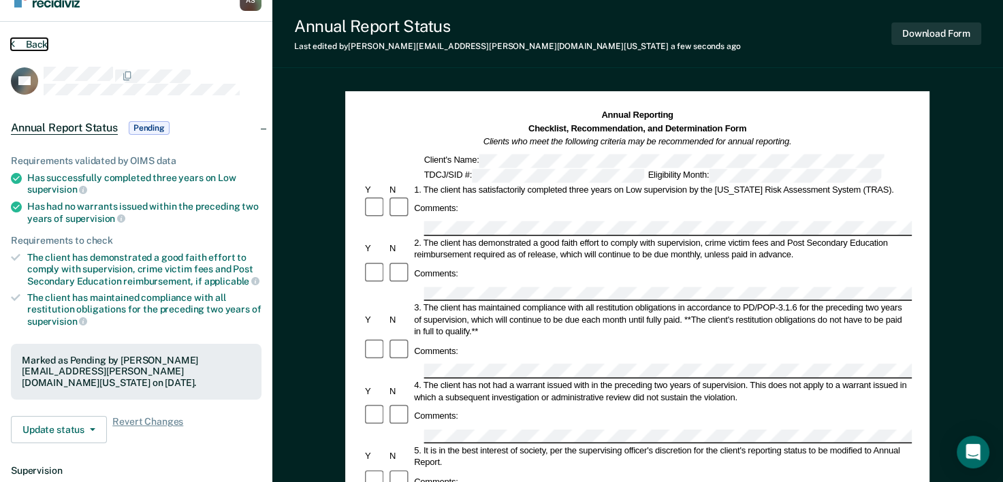
click at [27, 43] on button "Back" at bounding box center [29, 44] width 37 height 12
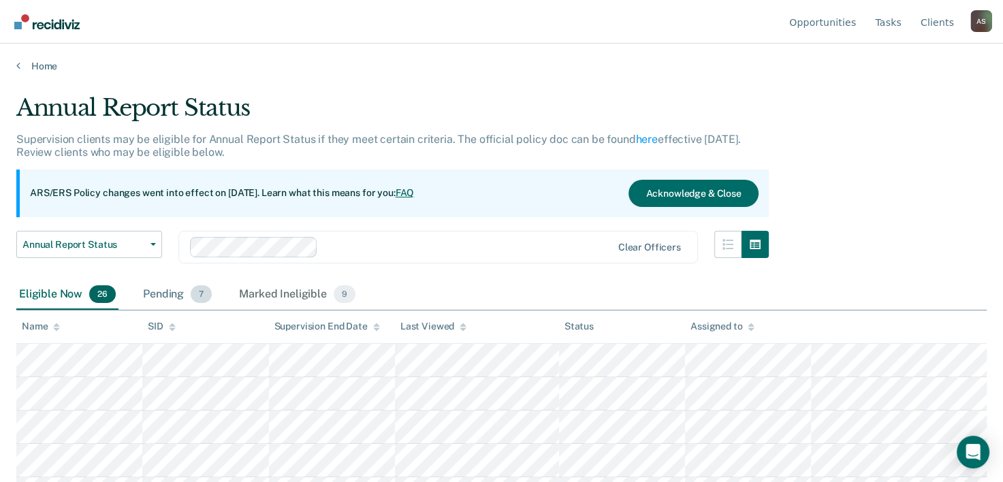
click at [164, 289] on div "Pending 7" at bounding box center [177, 295] width 74 height 30
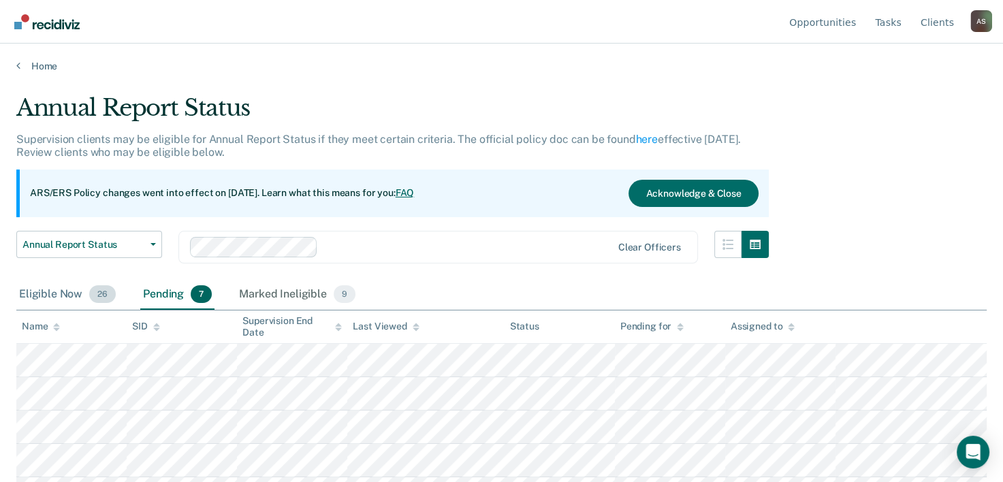
click at [76, 302] on div "Eligible Now 26" at bounding box center [67, 295] width 102 height 30
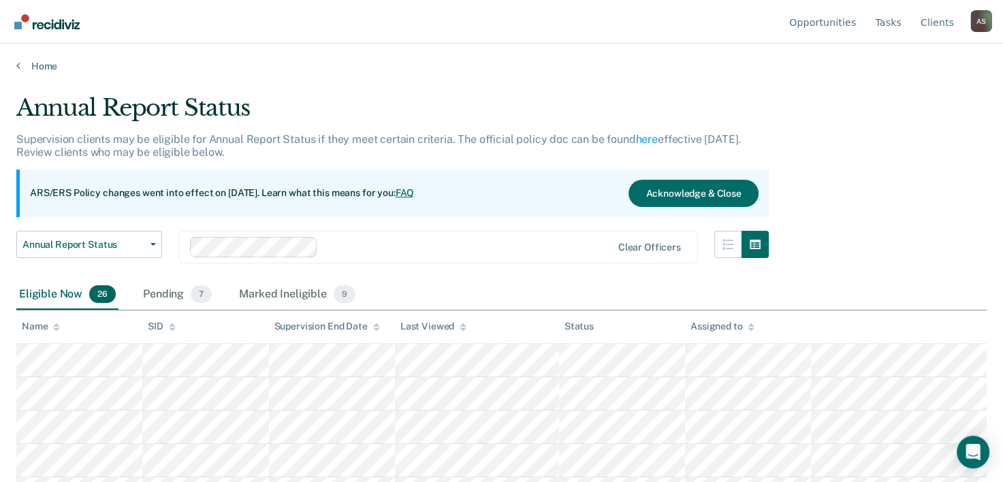
click at [89, 289] on span "26" at bounding box center [102, 294] width 27 height 18
click at [150, 291] on div "Pending 7" at bounding box center [177, 295] width 74 height 30
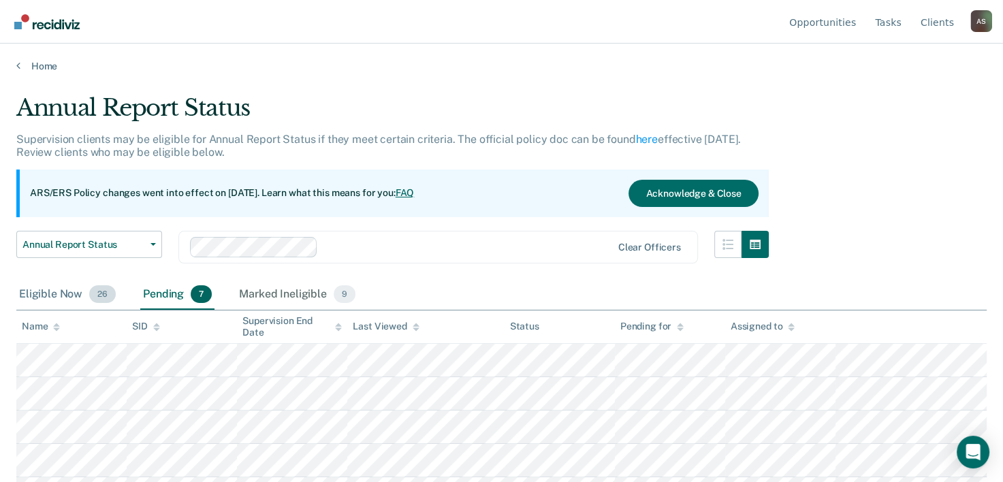
click at [72, 289] on div "Eligible Now 26" at bounding box center [67, 295] width 102 height 30
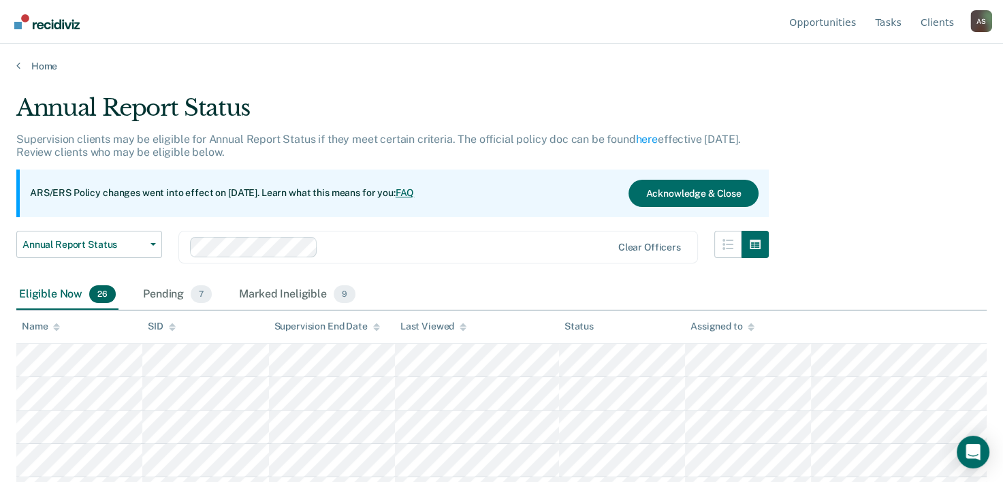
scroll to position [68, 0]
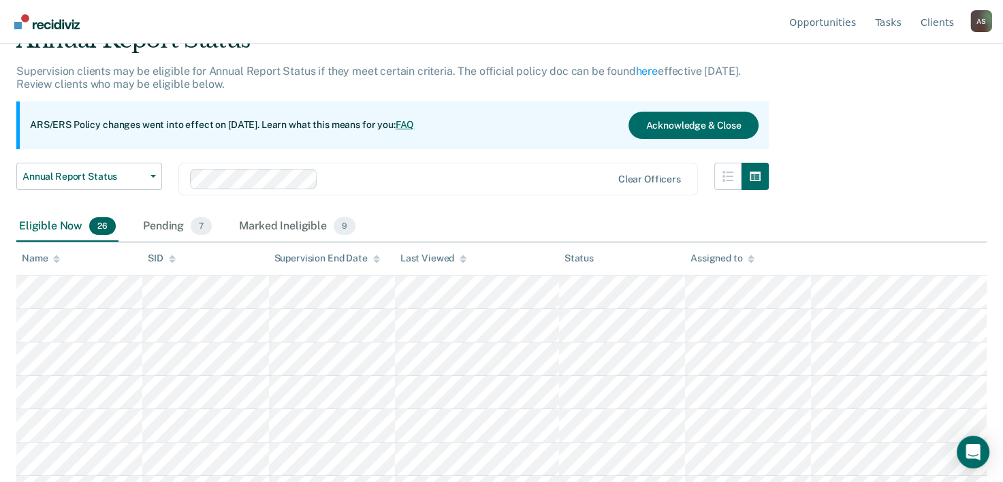
click at [52, 259] on div "Name" at bounding box center [41, 259] width 38 height 12
click at [162, 234] on div "Pending 7" at bounding box center [177, 227] width 74 height 30
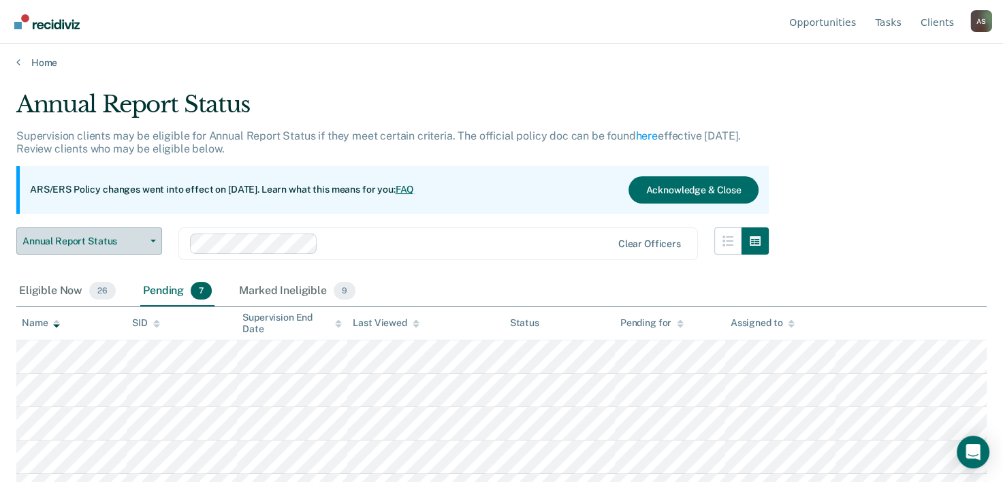
scroll to position [0, 0]
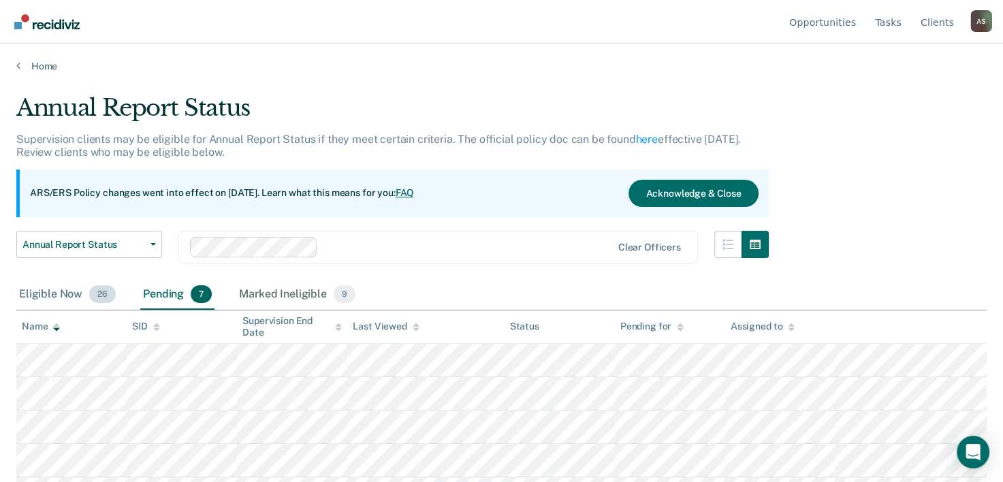
click at [70, 287] on div "Eligible Now 26" at bounding box center [67, 295] width 102 height 30
